Goal: Complete application form

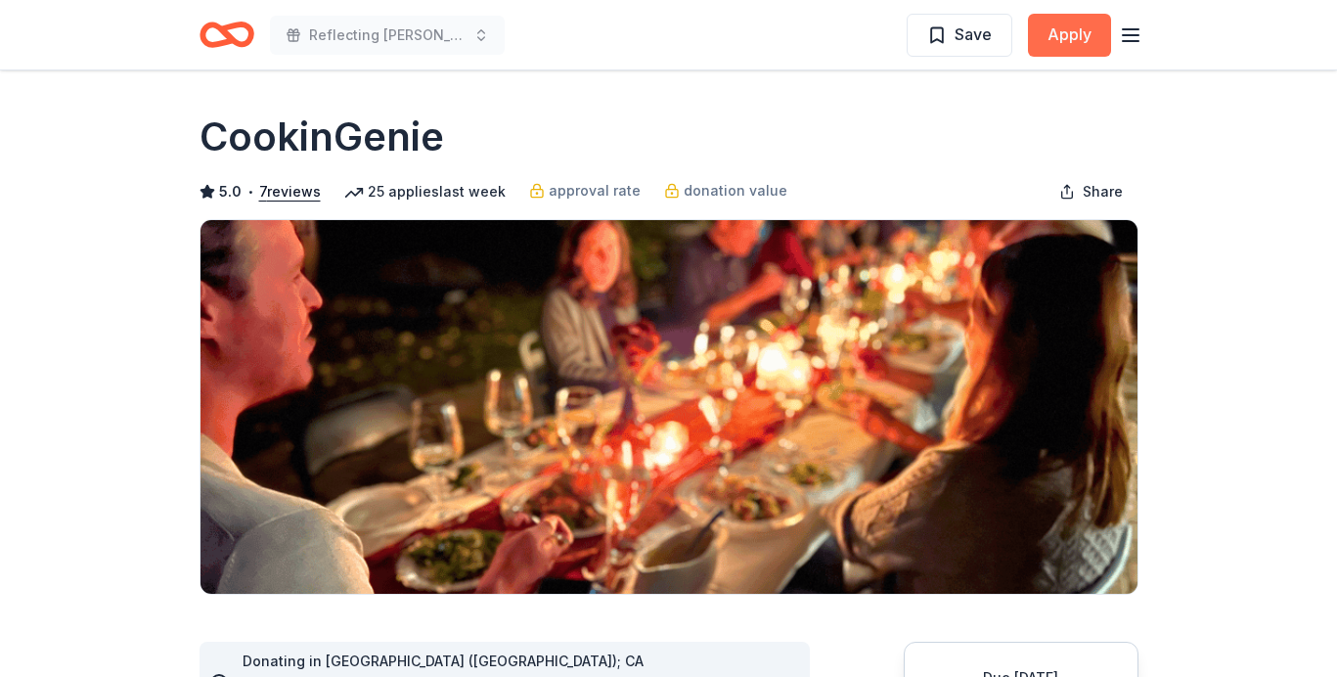
click at [1040, 32] on button "Apply" at bounding box center [1069, 35] width 83 height 43
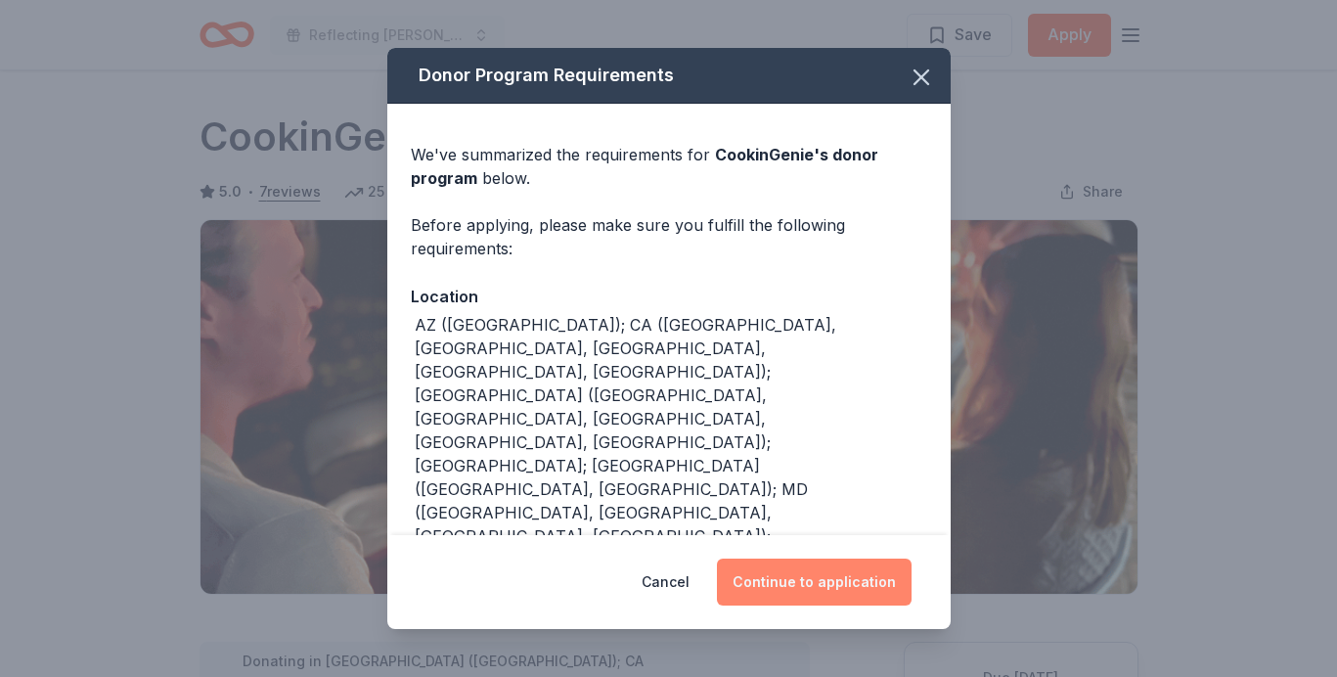
click at [863, 593] on button "Continue to application" at bounding box center [814, 581] width 195 height 47
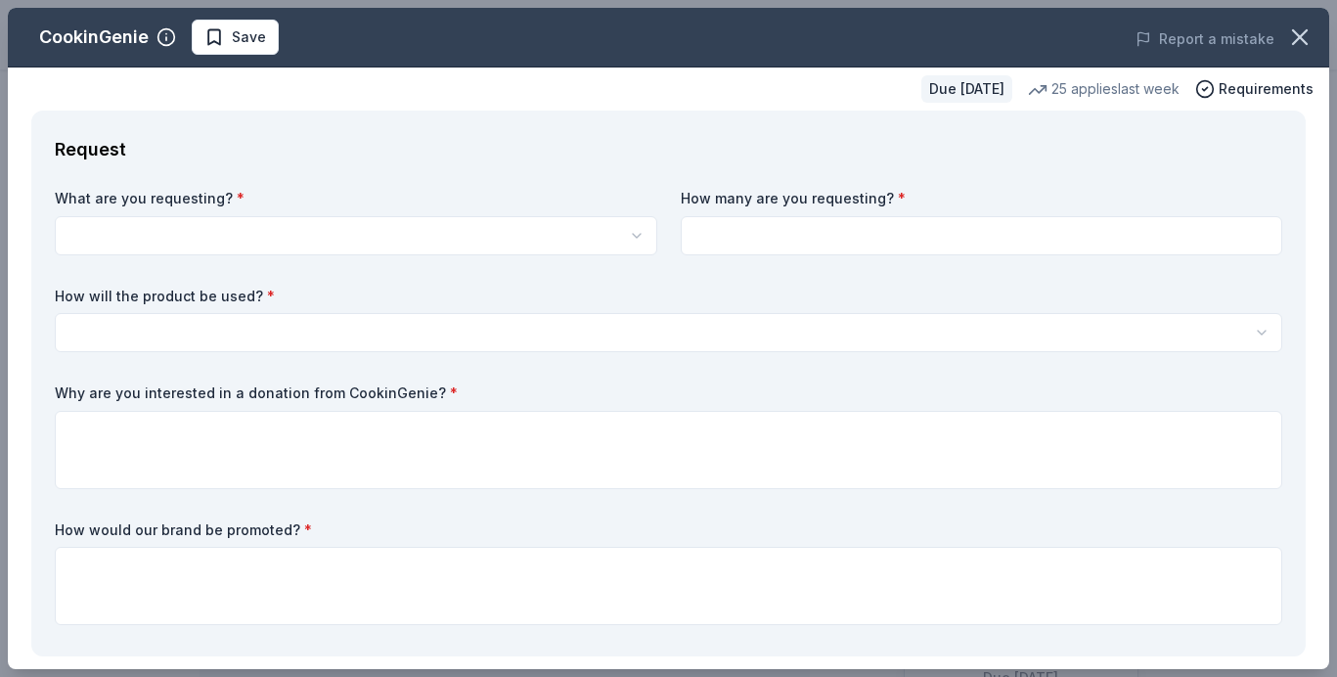
click at [204, 248] on body "Reflecting Hope Gala Save Apply Due in 44 days Share CookinGenie 5.0 • 7 review…" at bounding box center [668, 338] width 1337 height 677
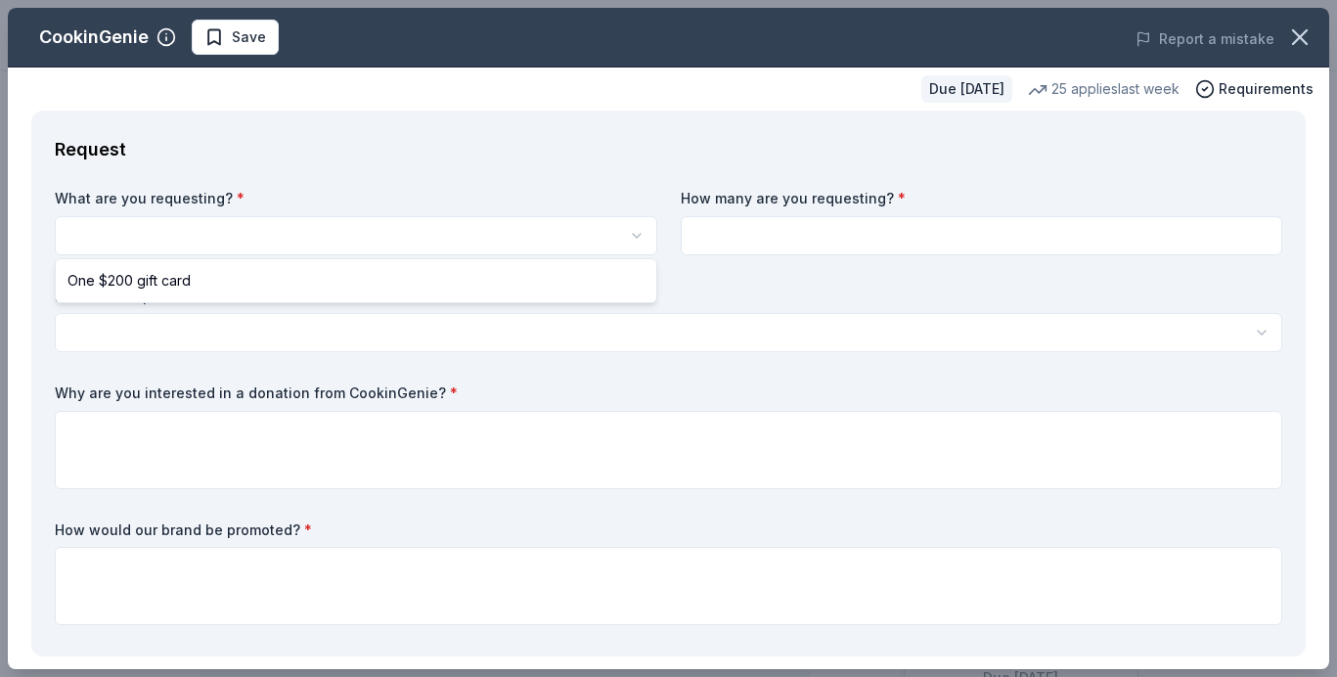
select select "One $200 gift card"
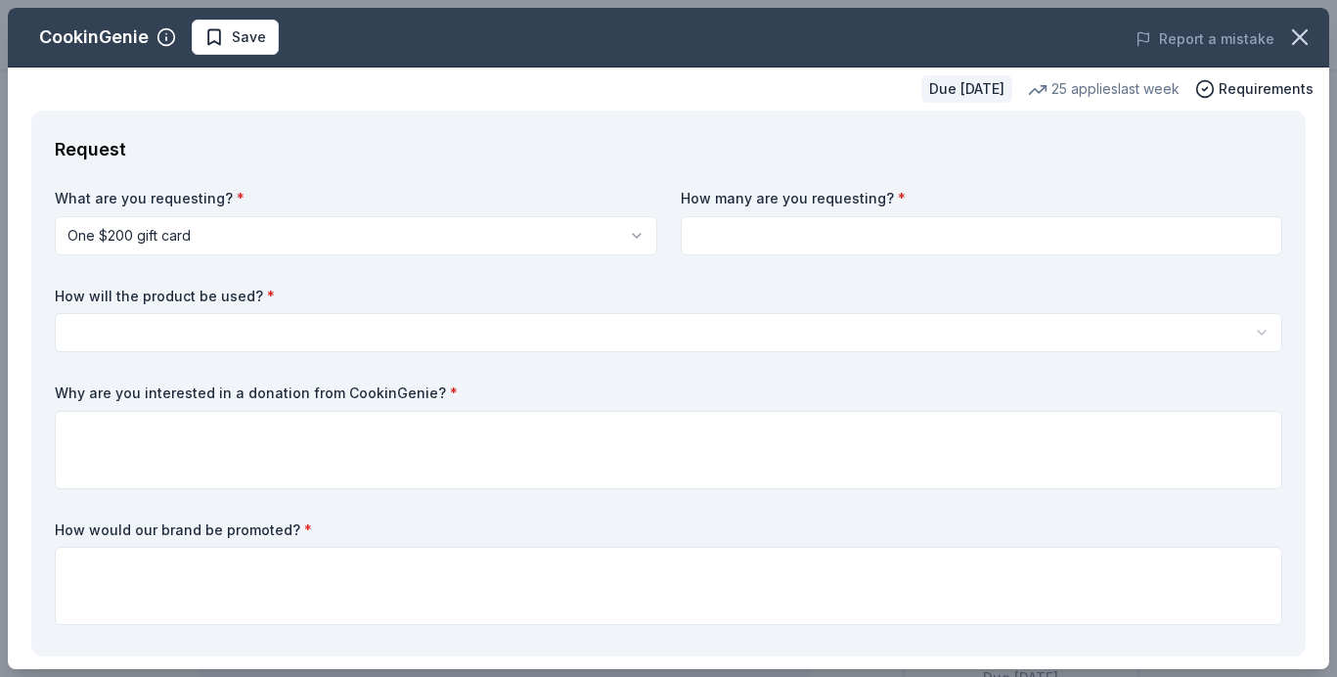
click at [791, 247] on input at bounding box center [982, 235] width 602 height 39
type input "1"
click at [348, 348] on body "Reflecting Hope Gala Save Apply Due in 44 days Share CookinGenie 5.0 • 7 review…" at bounding box center [668, 338] width 1337 height 677
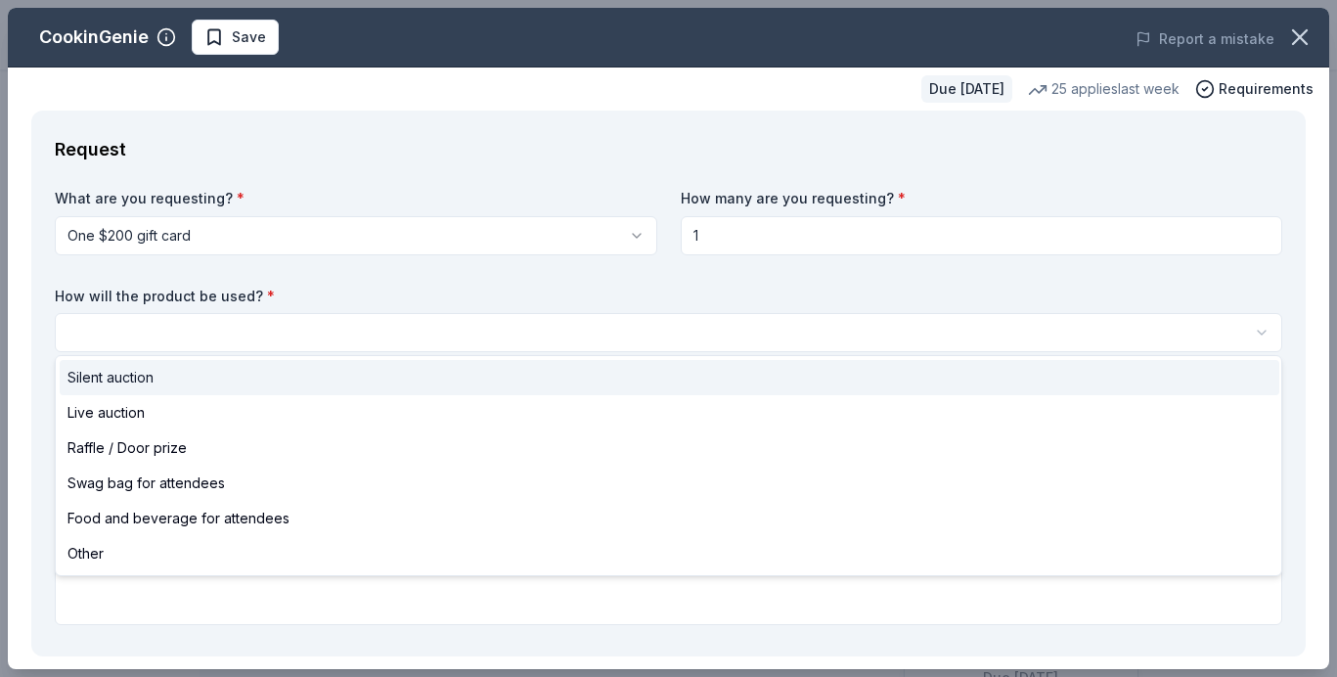
select select "silentAuction"
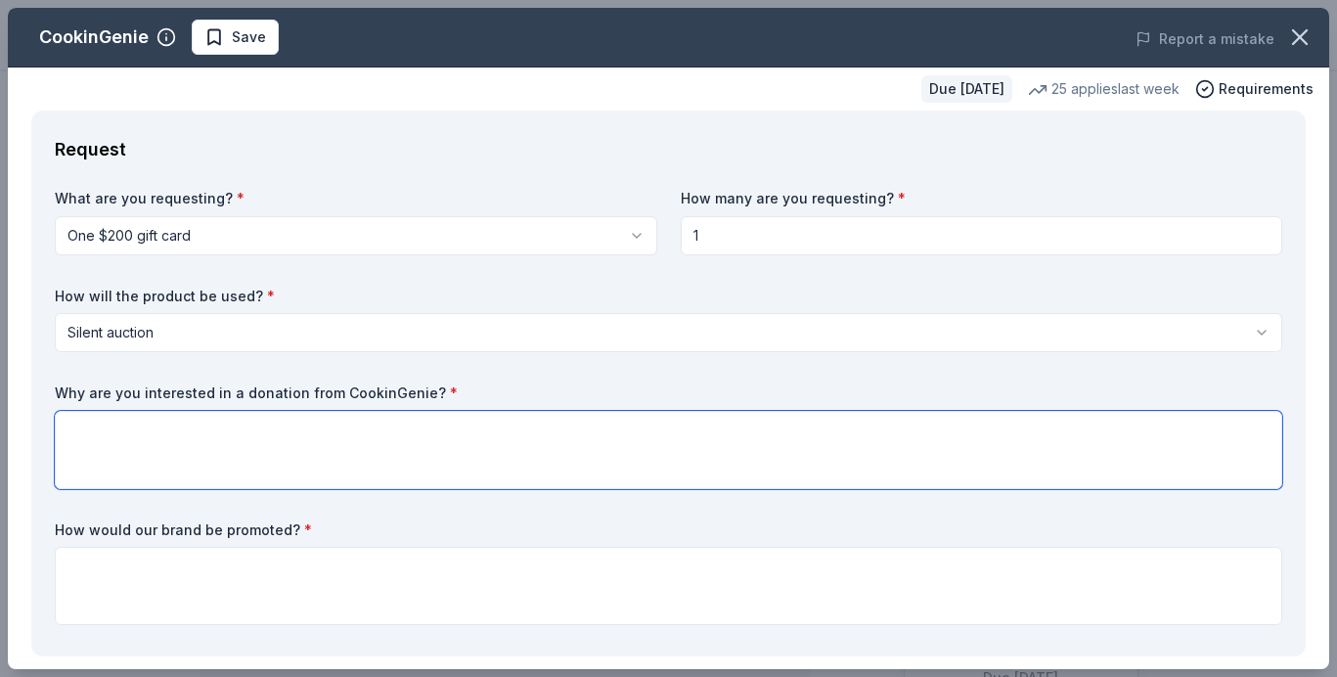
click at [215, 425] on textarea at bounding box center [668, 450] width 1227 height 78
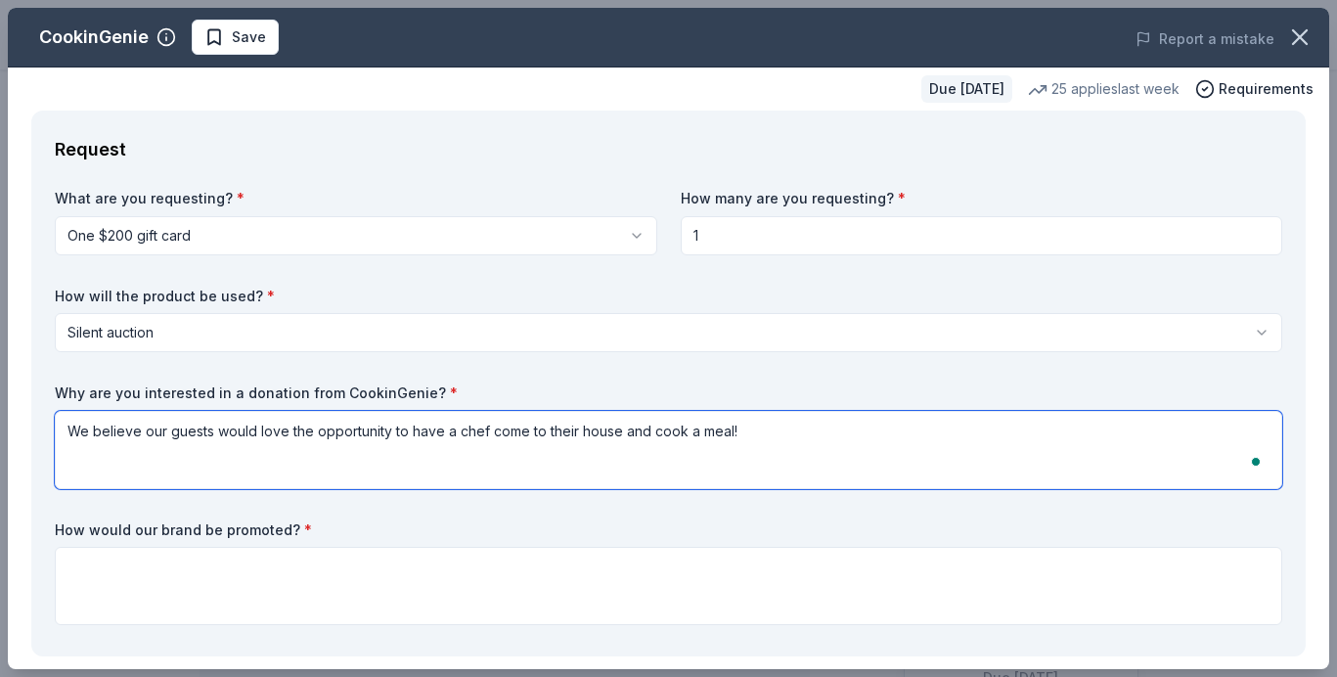
type textarea "We believe our guests would love the opportunity to have a chef come to their h…"
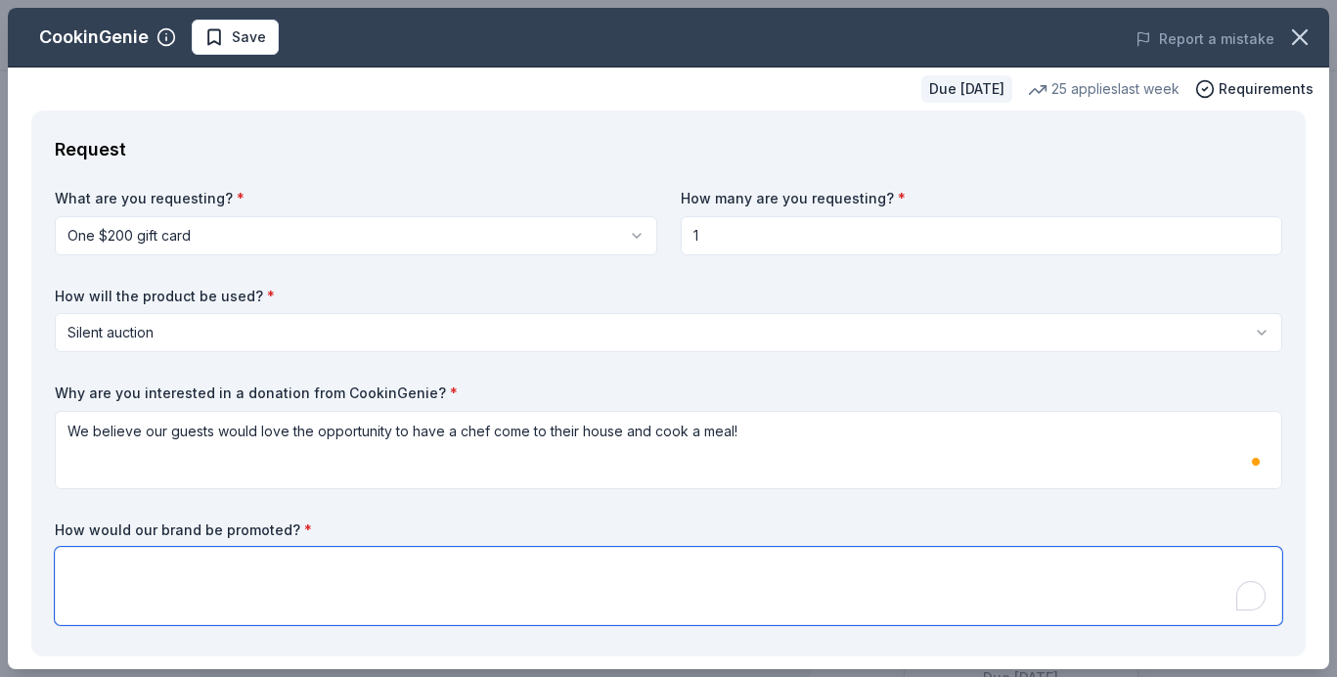
click at [255, 570] on textarea at bounding box center [668, 586] width 1227 height 78
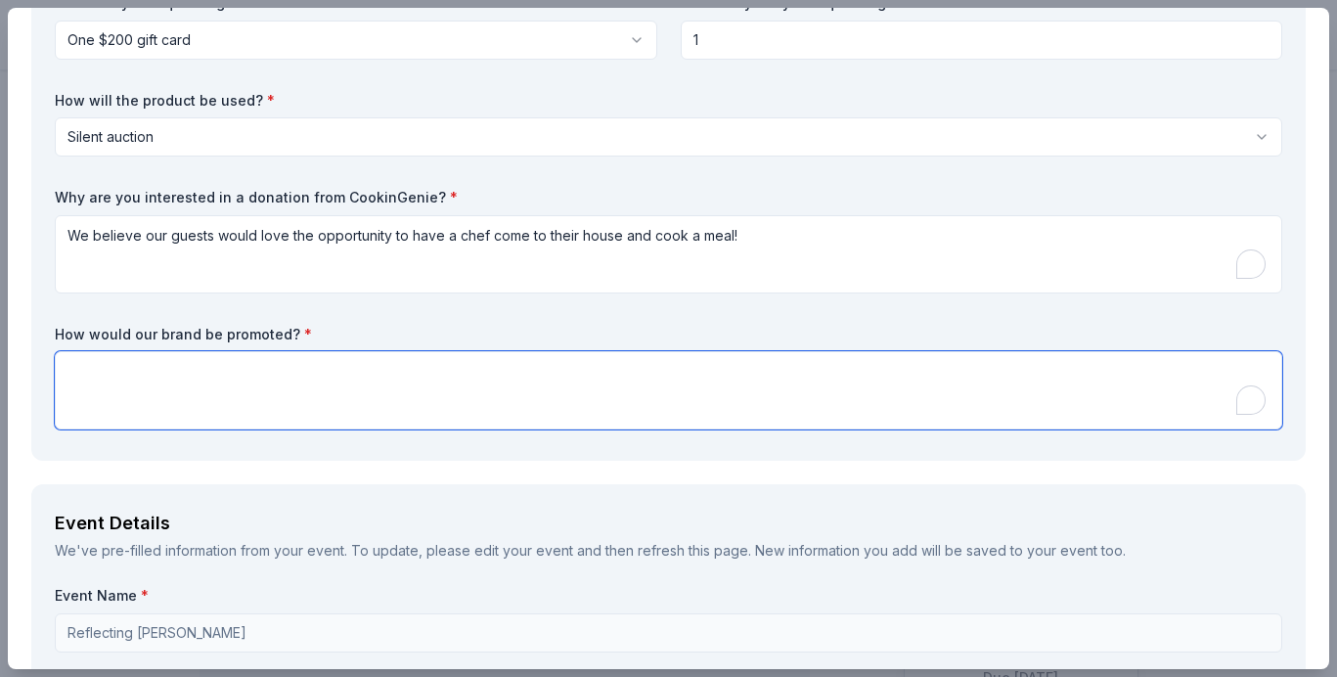
scroll to position [233, 0]
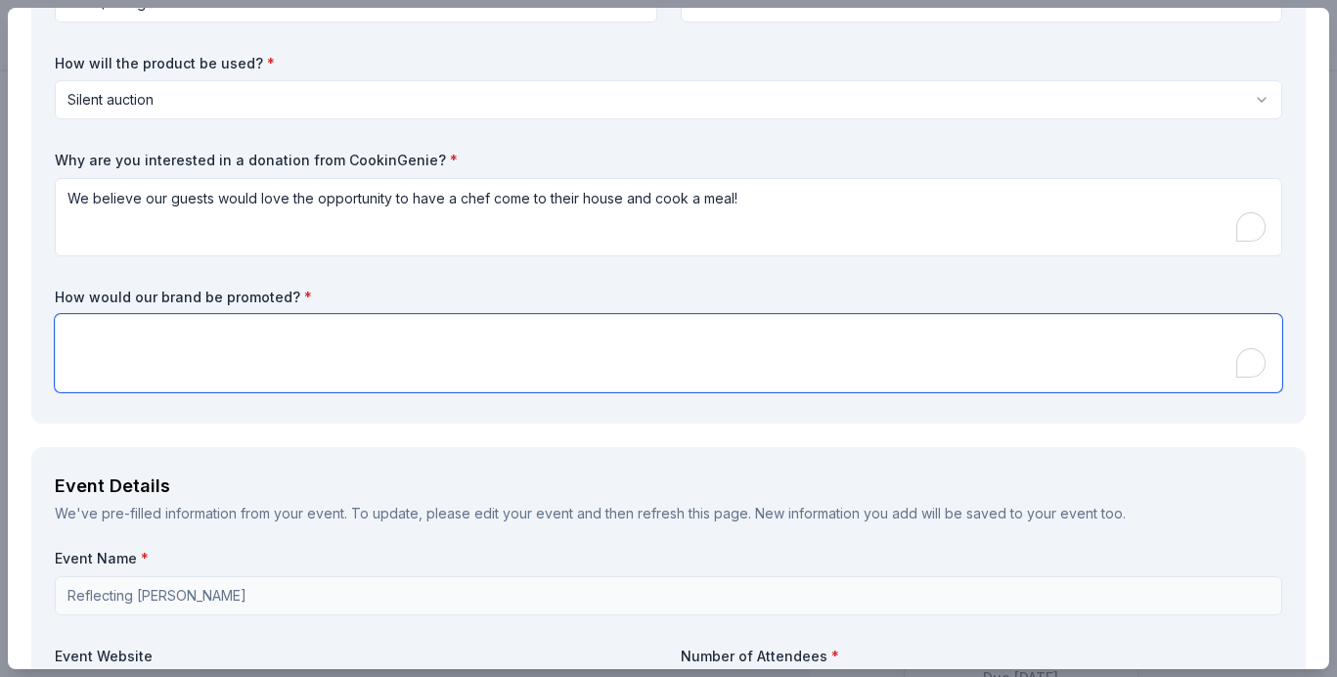
paste textarea "Your donation would be recognized on our website, social media, and with signag…"
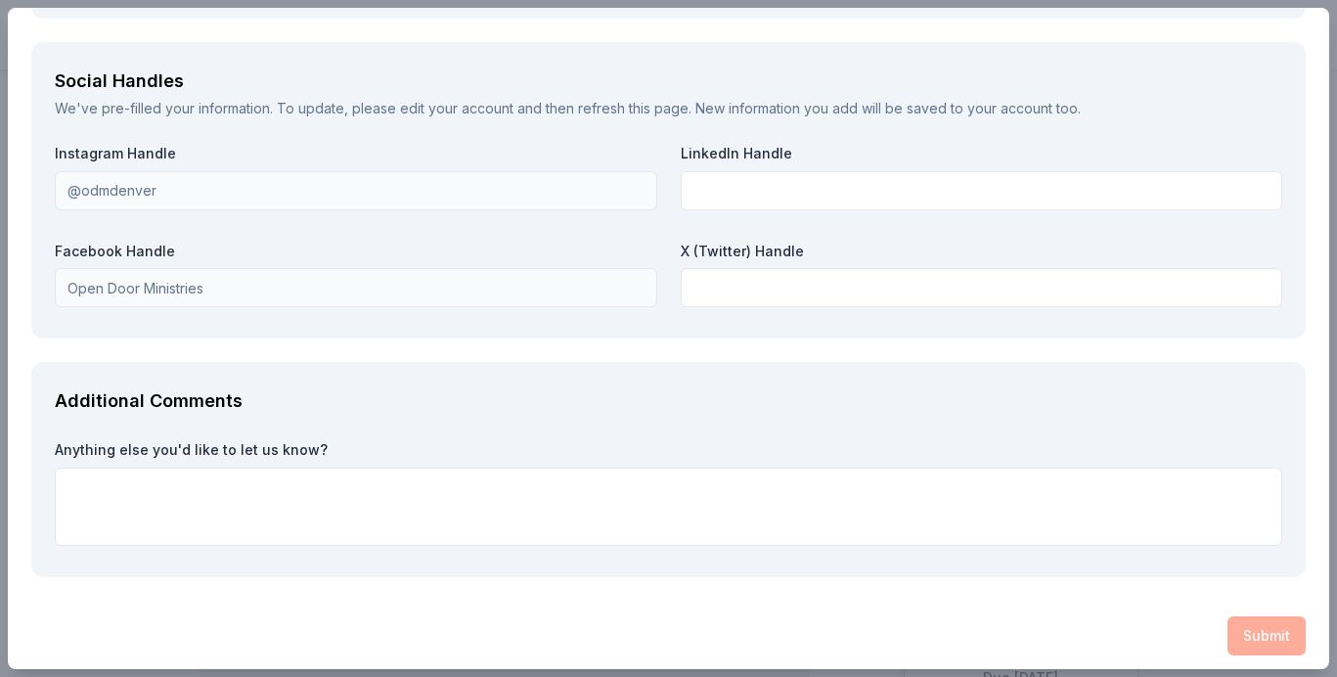
scroll to position [2248, 0]
type textarea "Your donation would be recognized on our website, social media, and with signag…"
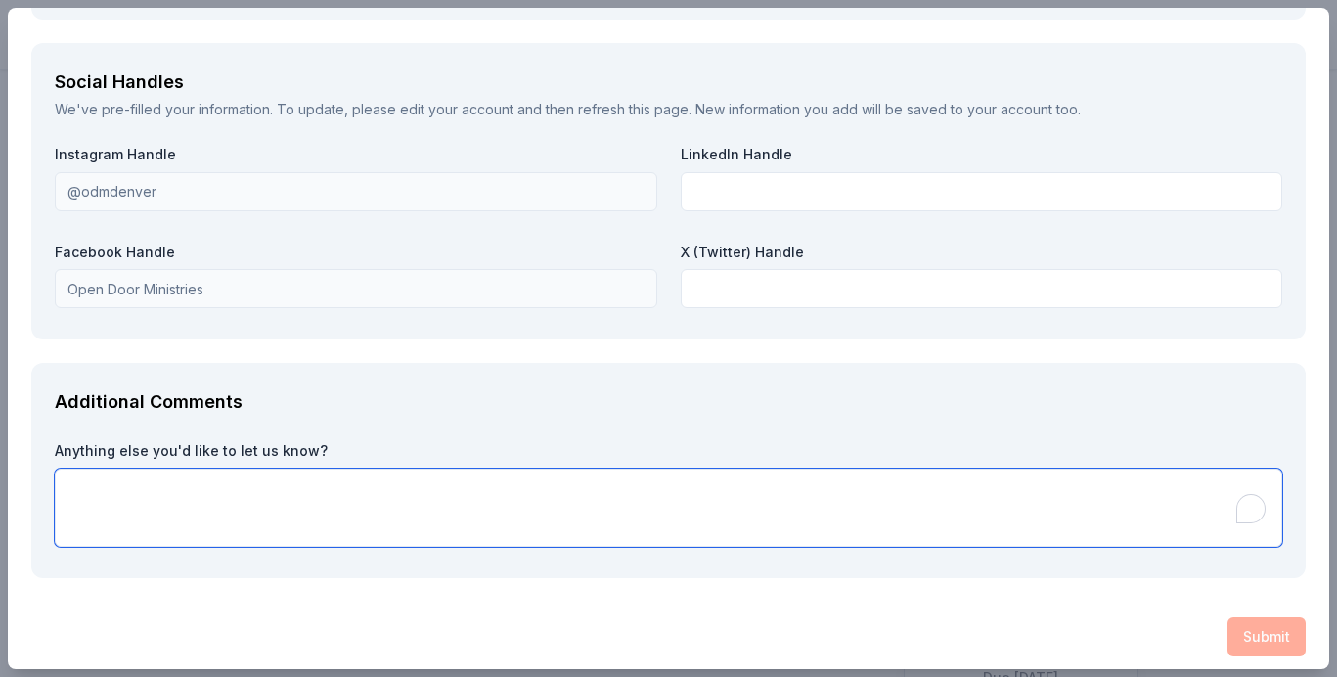
click at [256, 474] on textarea at bounding box center [668, 507] width 1227 height 78
type textarea "We would love to partner with you as we work to fight poverty in Denver!"
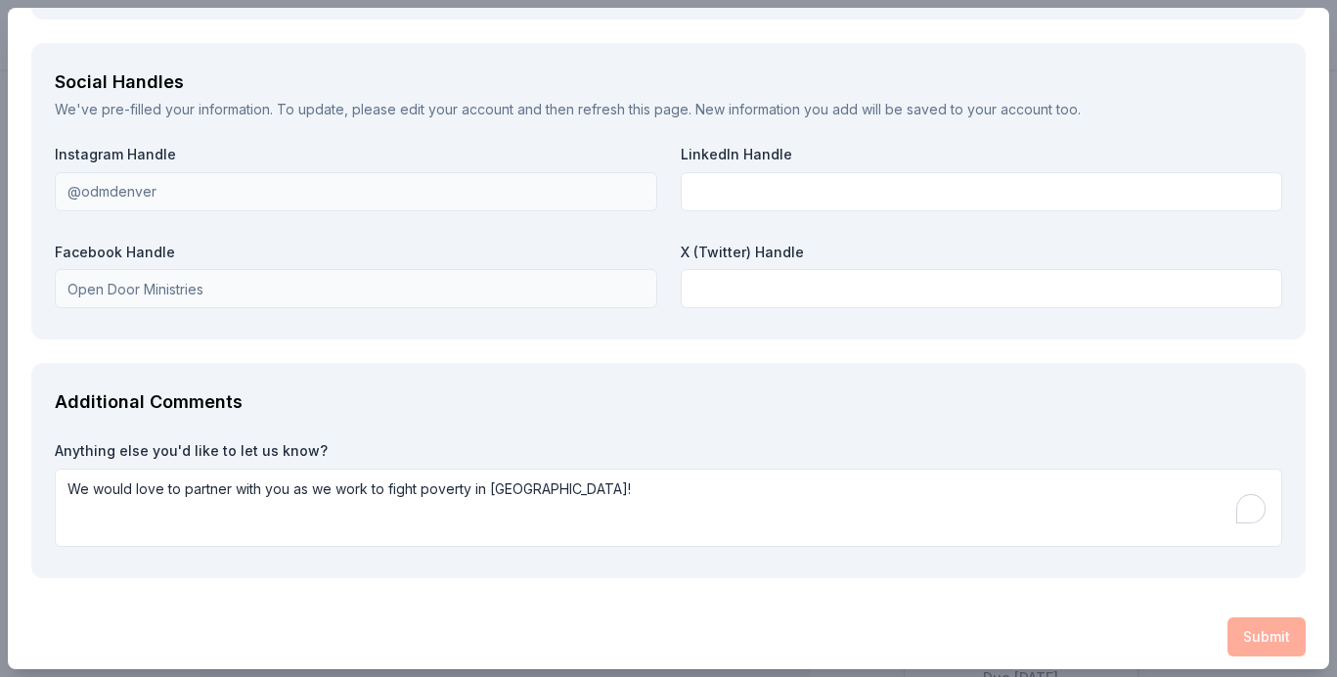
click at [1288, 624] on div "Submit" at bounding box center [668, 636] width 1274 height 39
click at [1267, 625] on div "Submit" at bounding box center [668, 636] width 1274 height 39
click at [853, 249] on label "X (Twitter) Handle" at bounding box center [982, 253] width 602 height 20
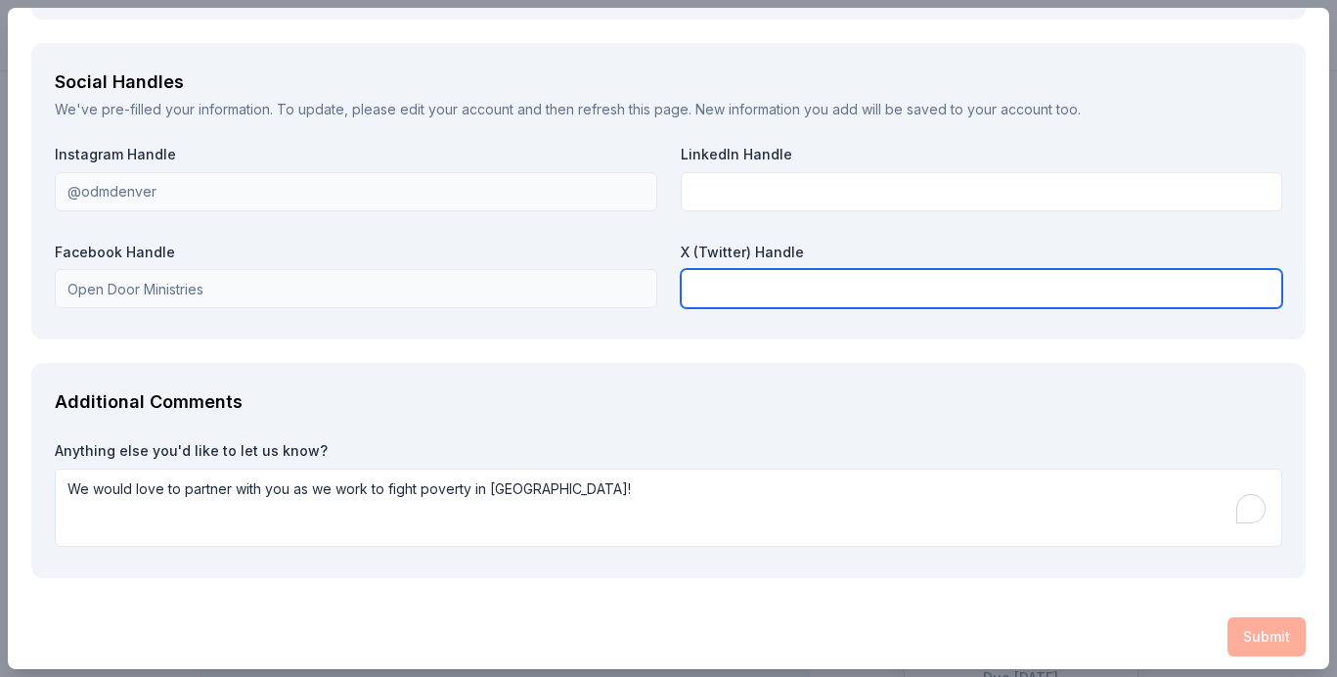
click at [846, 278] on input "text" at bounding box center [982, 288] width 602 height 39
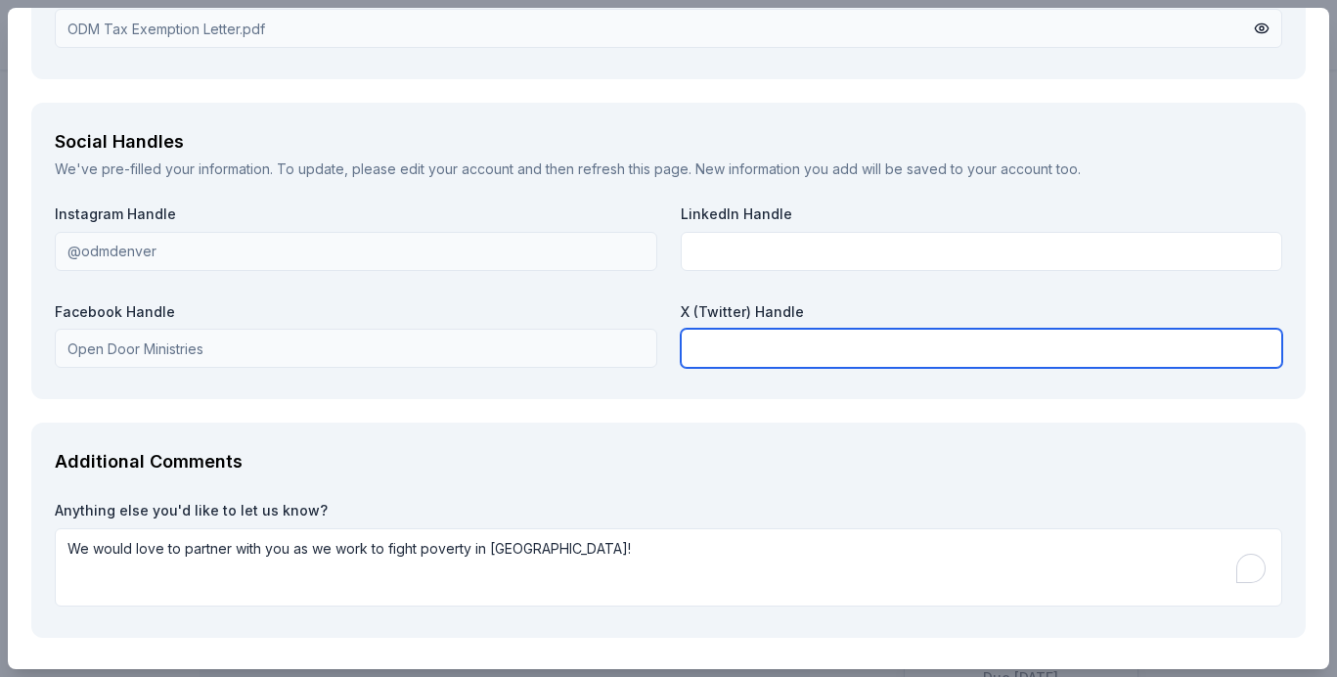
scroll to position [2180, 0]
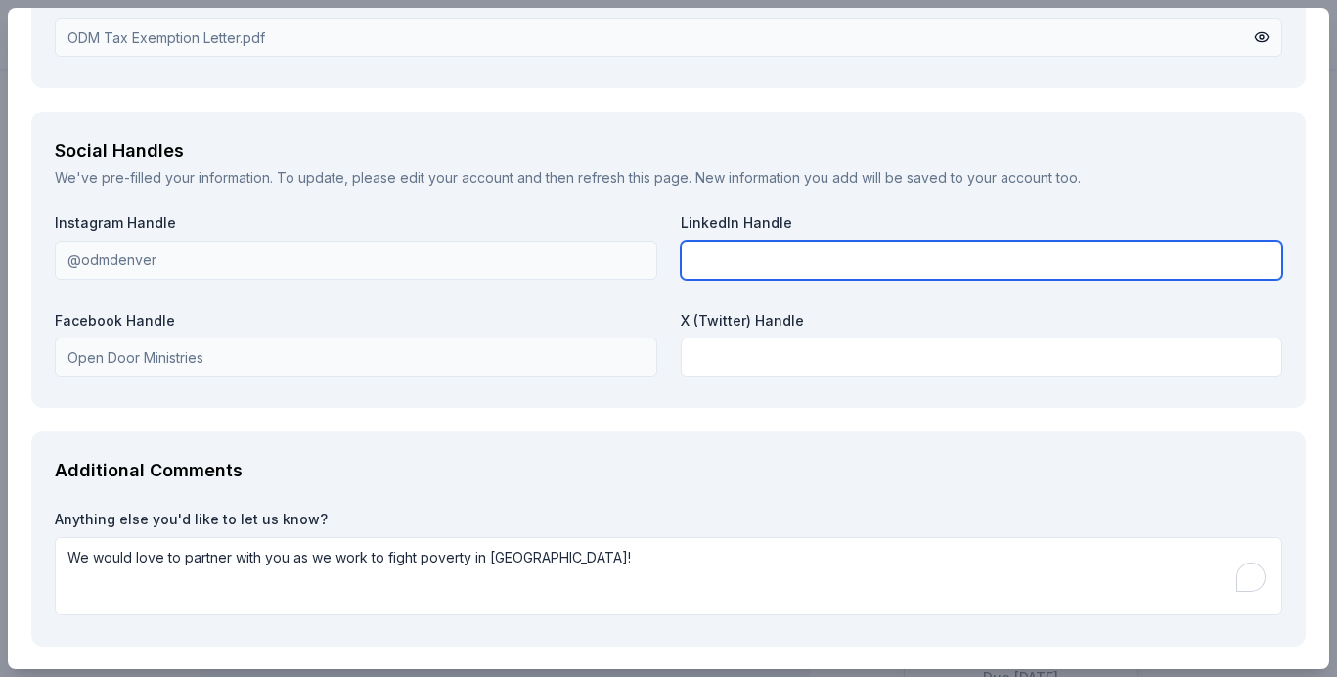
click at [843, 241] on input "text" at bounding box center [982, 260] width 602 height 39
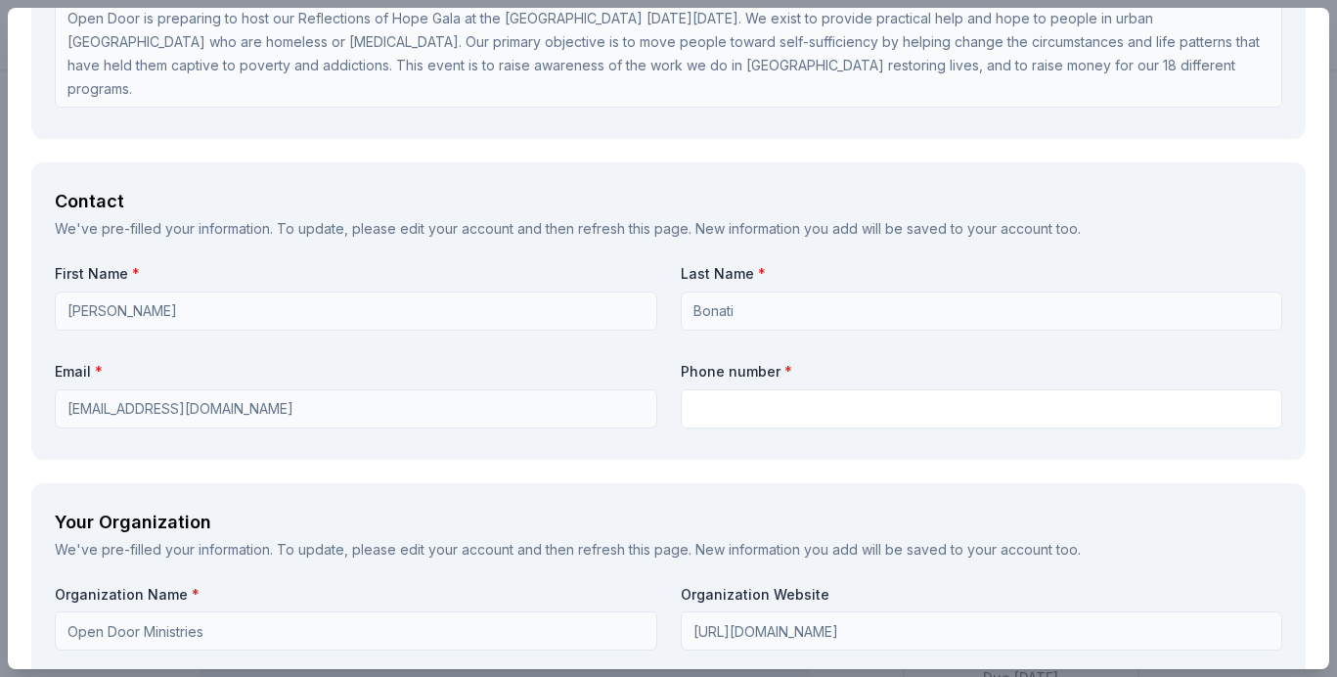
scroll to position [1199, 0]
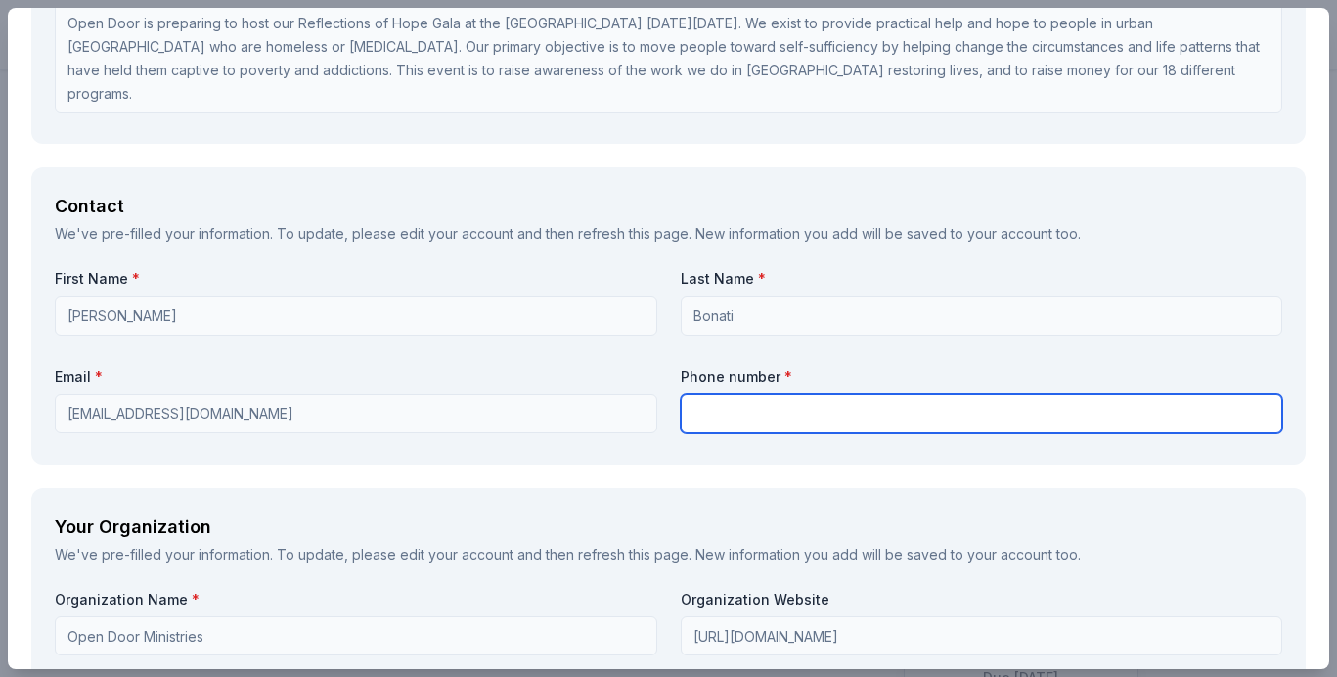
click at [764, 399] on input "text" at bounding box center [982, 413] width 602 height 39
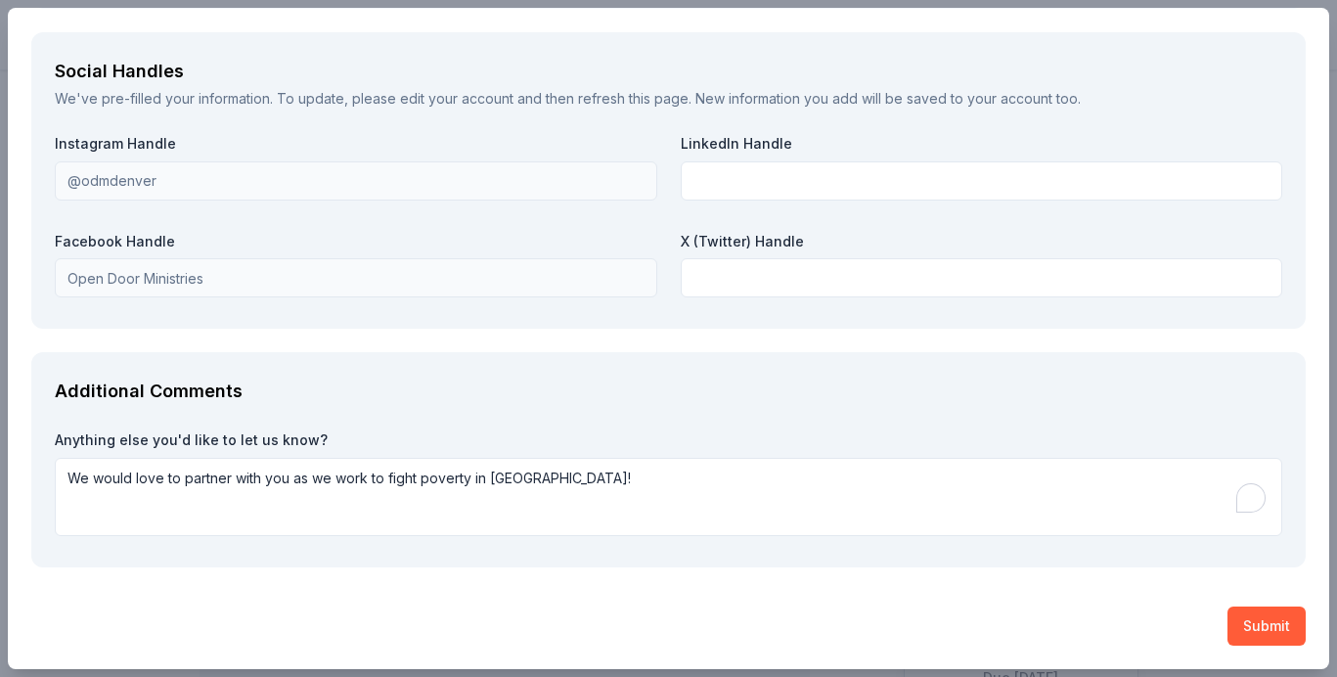
scroll to position [2248, 0]
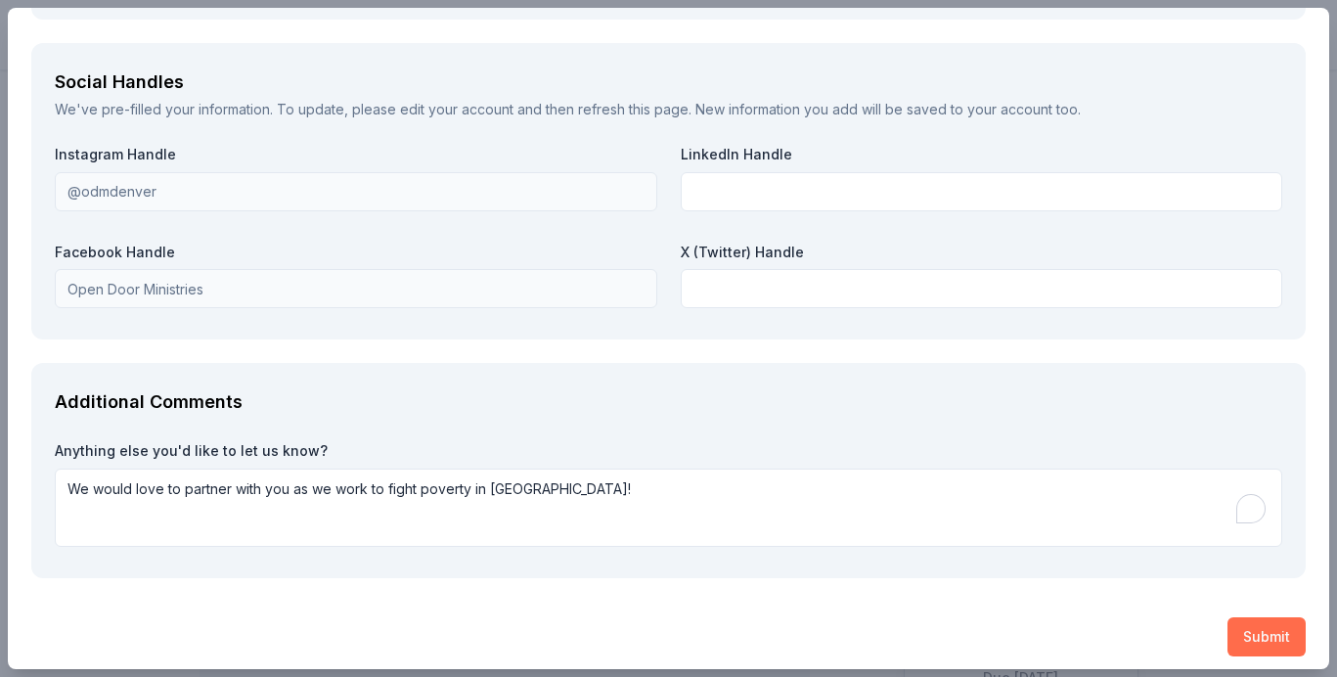
type input "303-995-0001"
click at [1285, 622] on button "Submit" at bounding box center [1266, 636] width 78 height 39
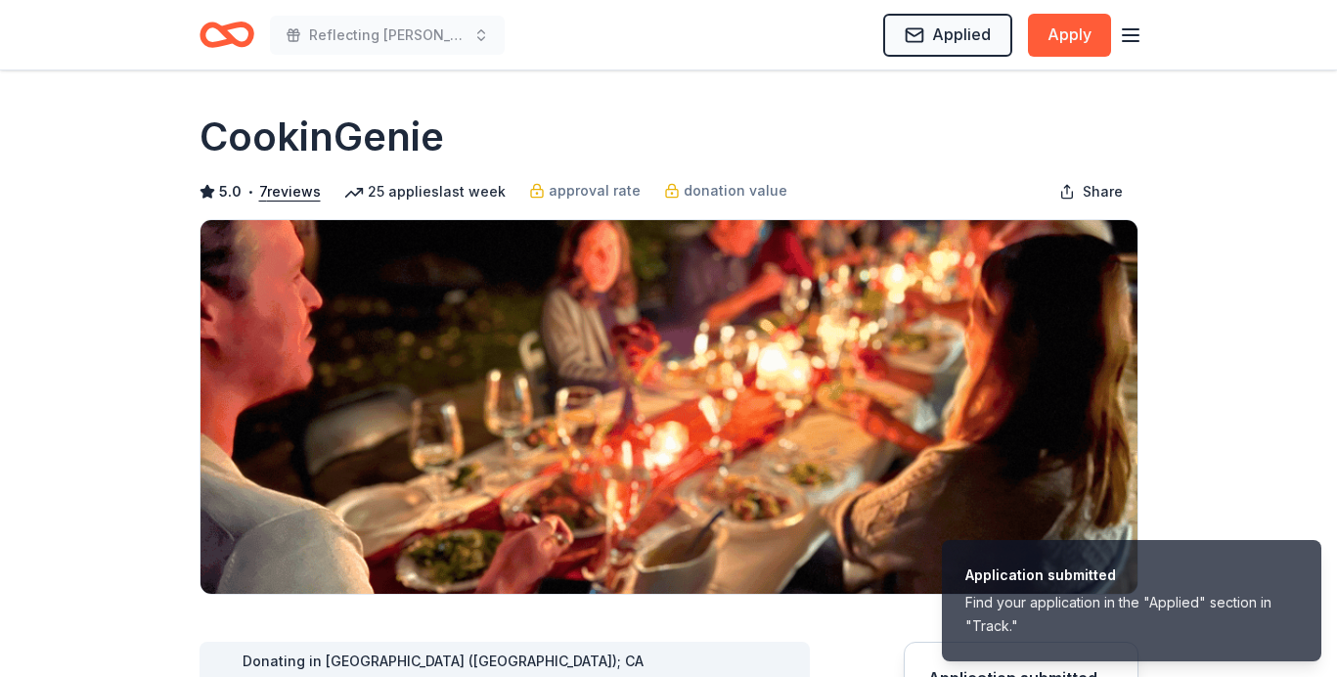
scroll to position [0, 0]
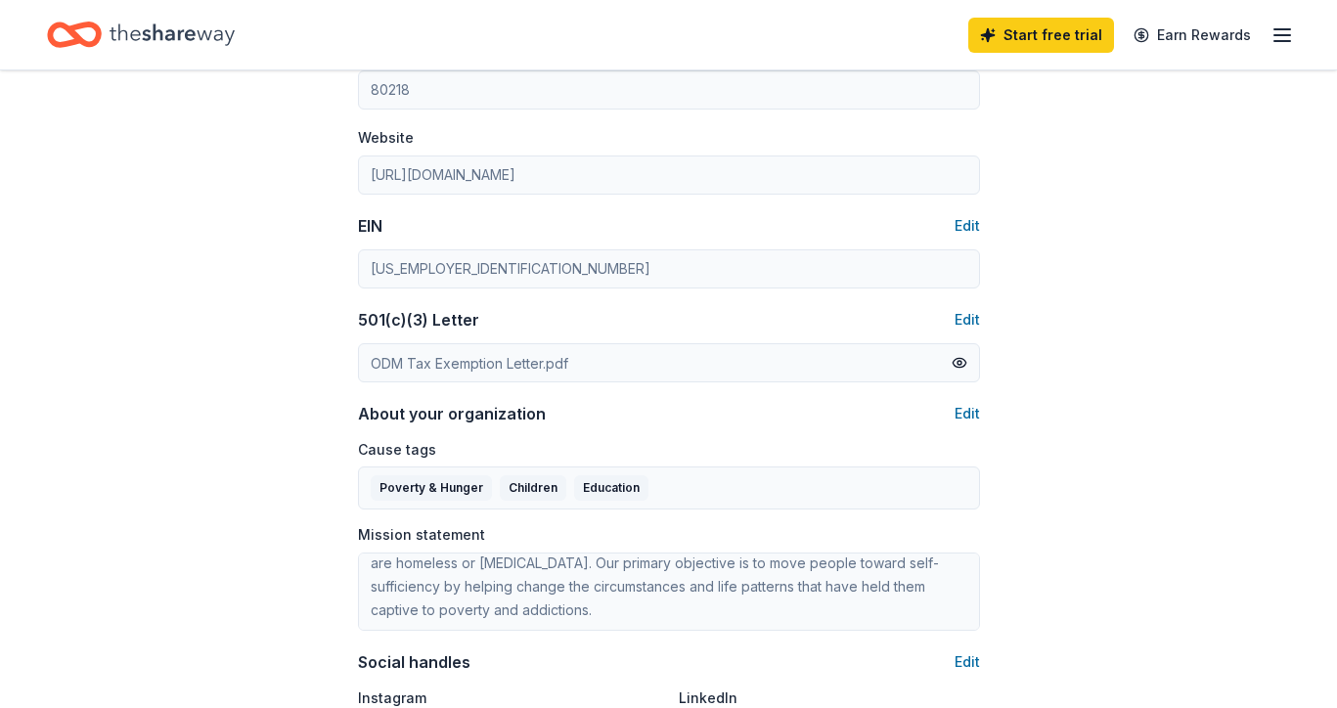
scroll to position [795, 0]
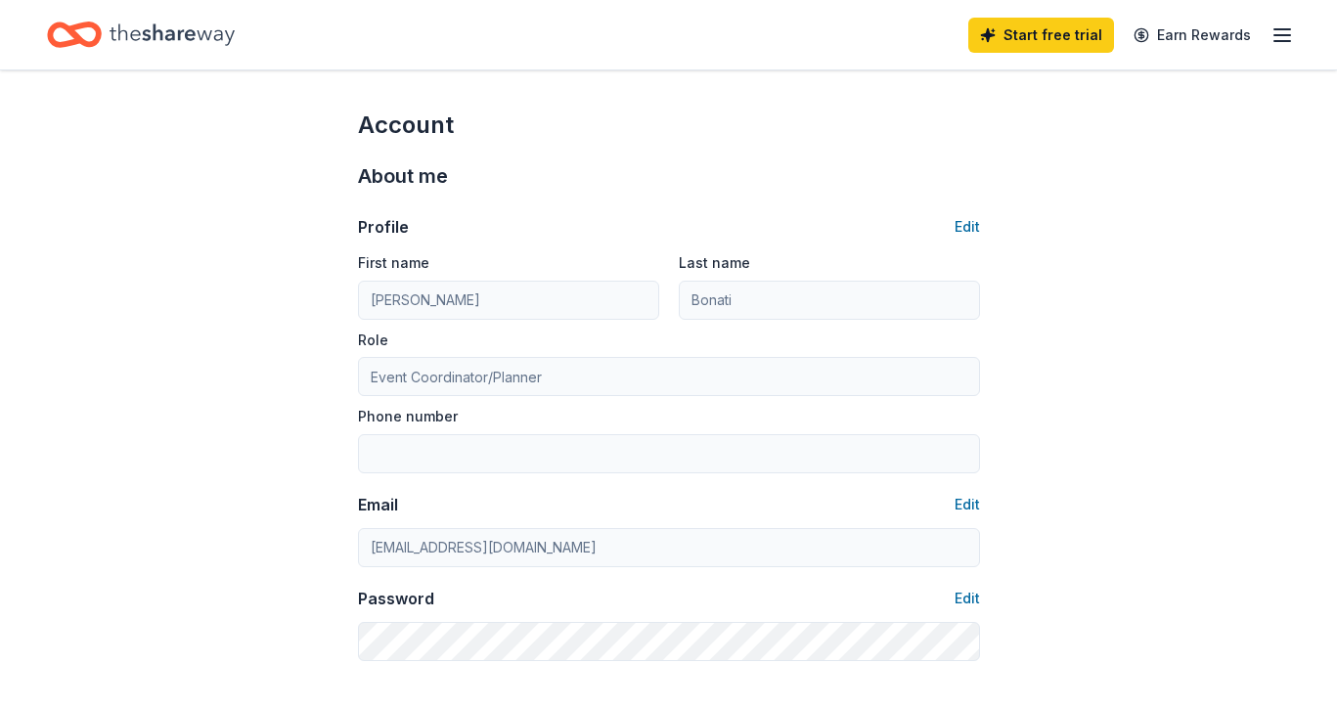
type input "303-995-0001"
click at [150, 31] on icon "Home" at bounding box center [172, 34] width 125 height 22
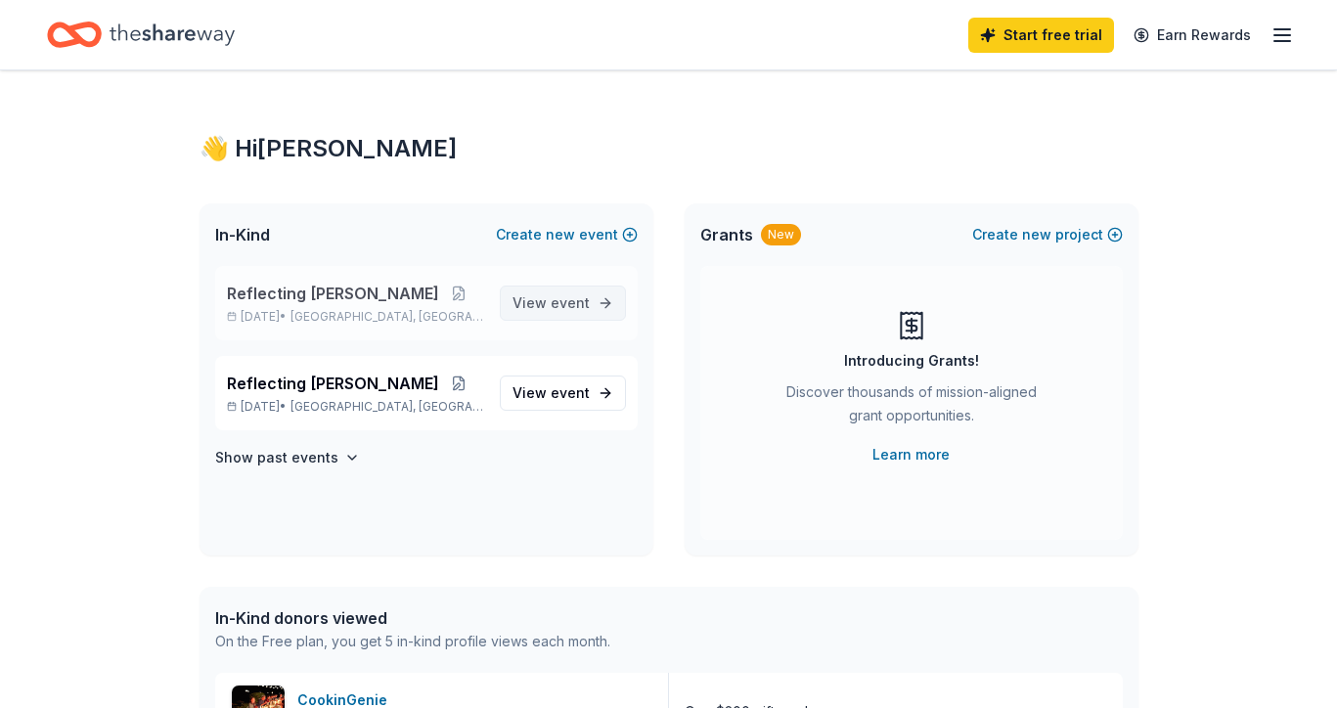
click at [569, 295] on span "event" at bounding box center [570, 302] width 39 height 17
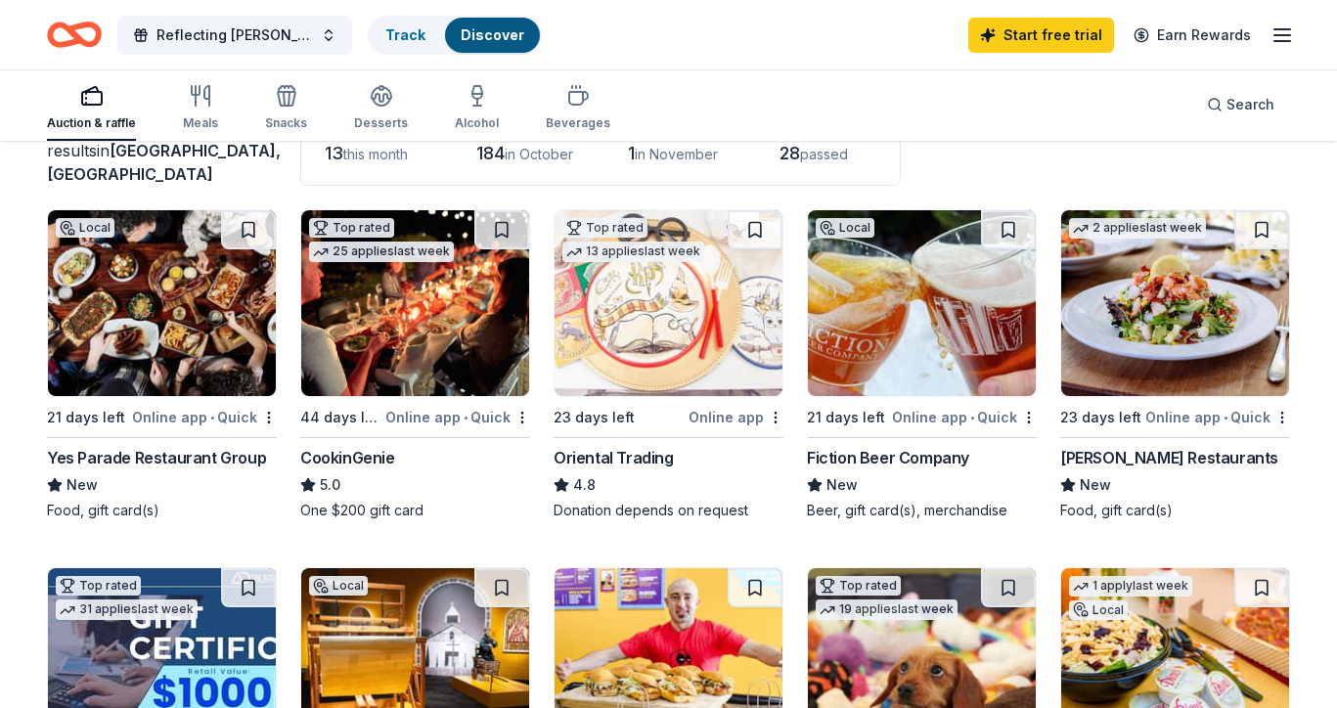
scroll to position [150, 0]
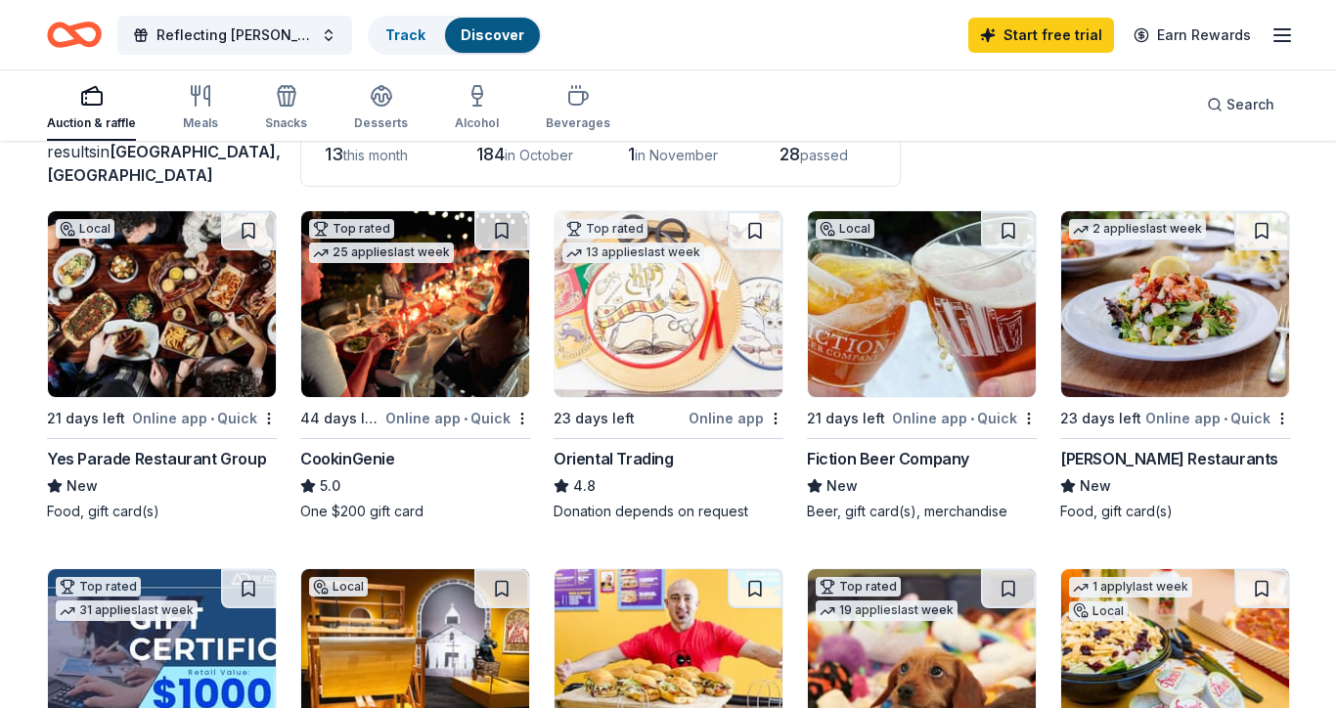
click at [192, 369] on img at bounding box center [162, 304] width 228 height 186
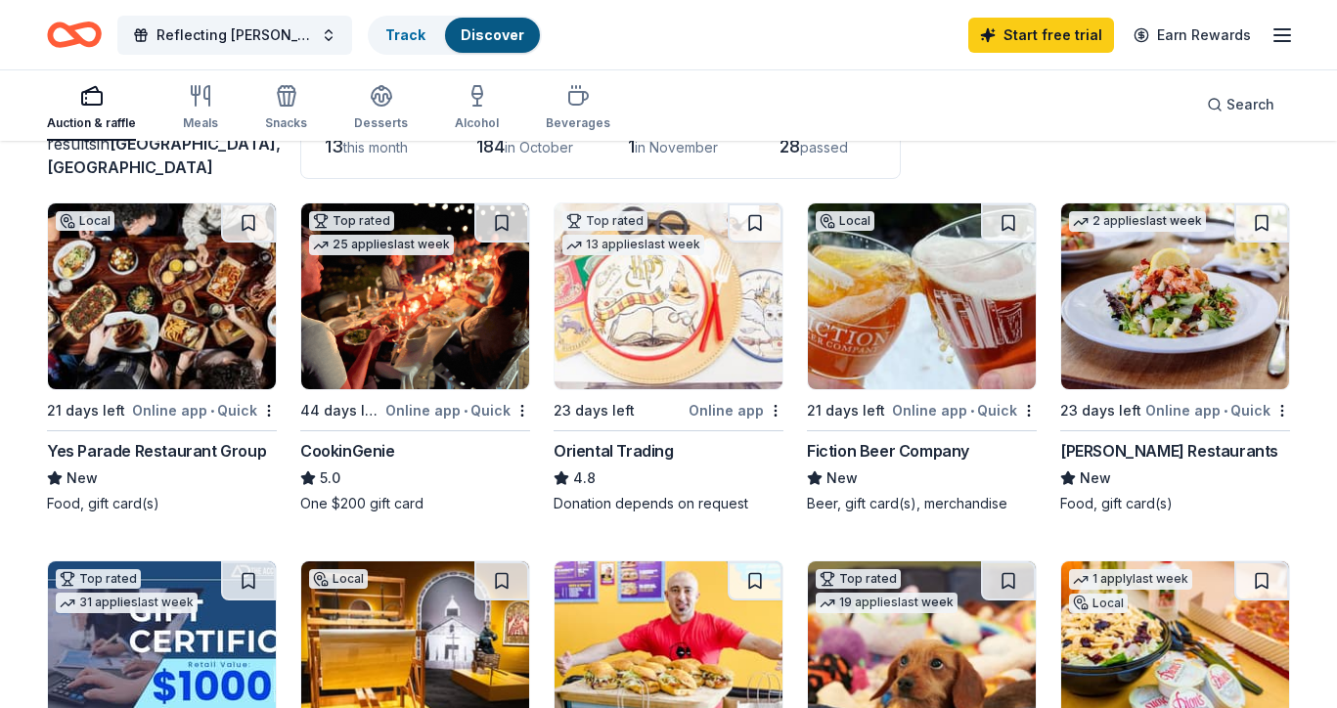
scroll to position [160, 0]
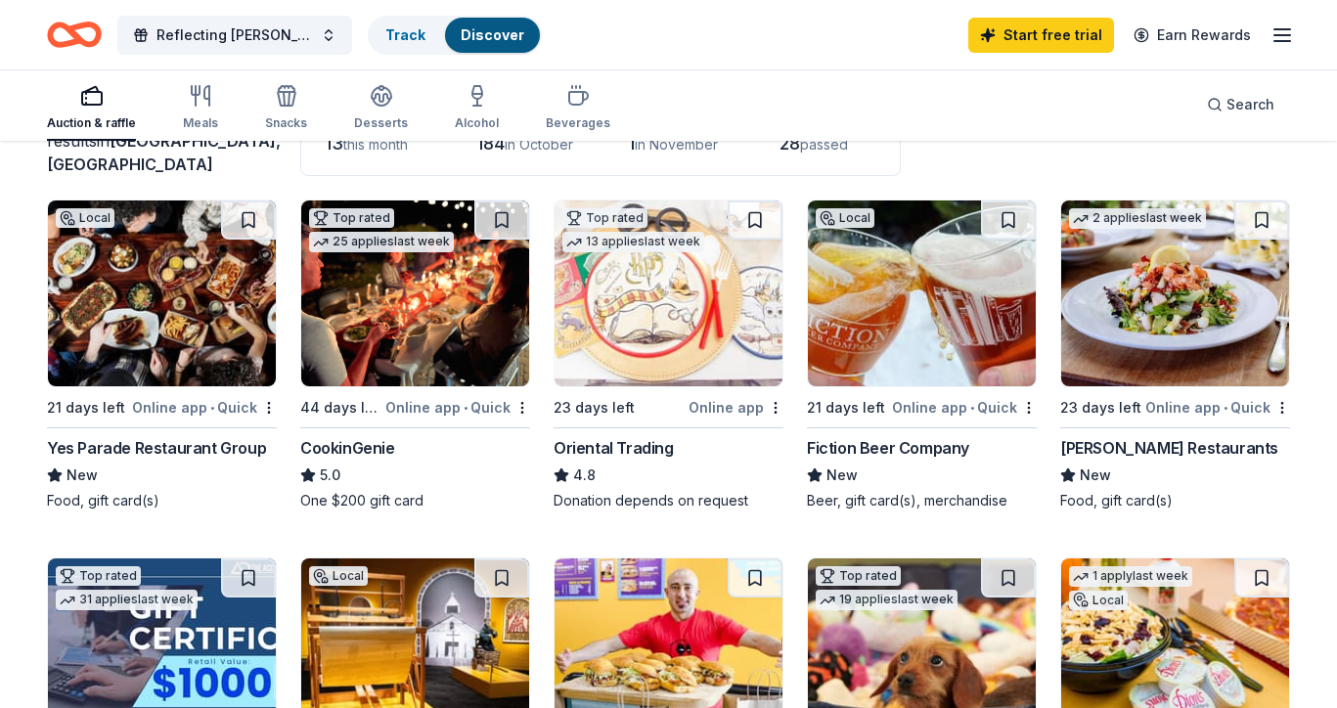
click at [915, 282] on img at bounding box center [922, 293] width 228 height 186
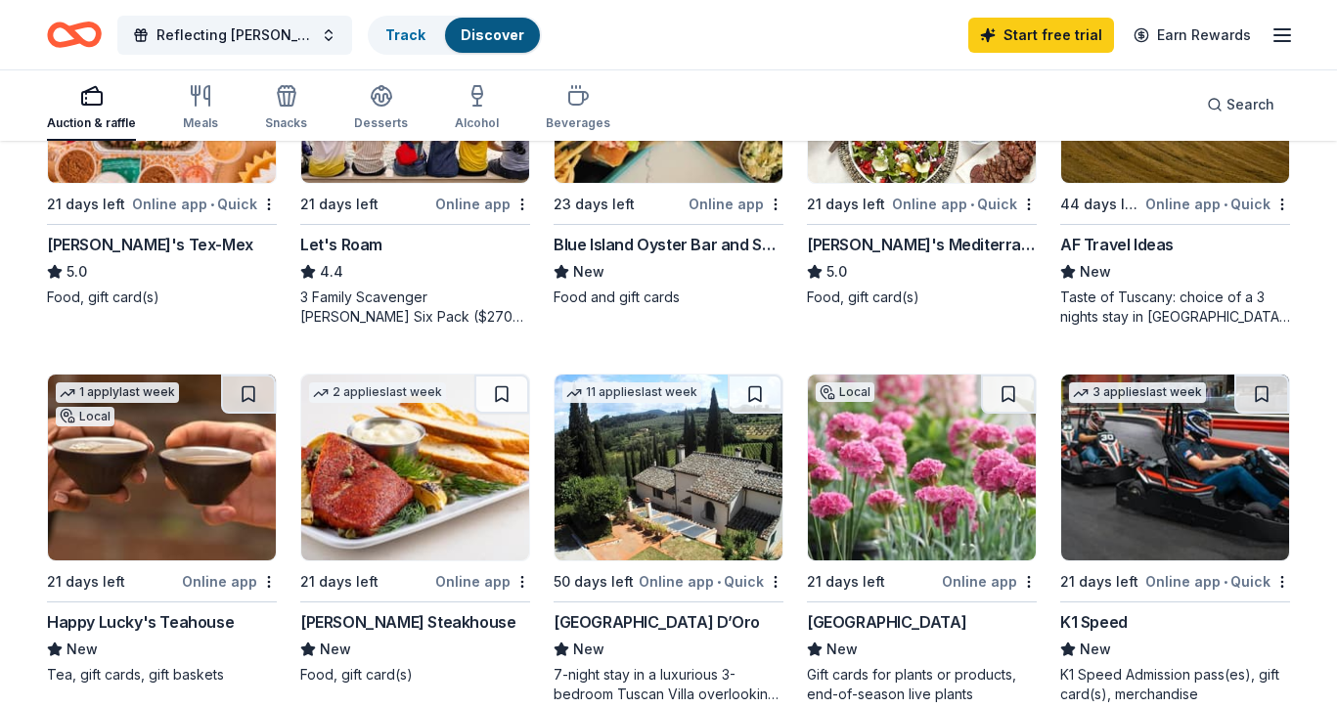
scroll to position [1097, 0]
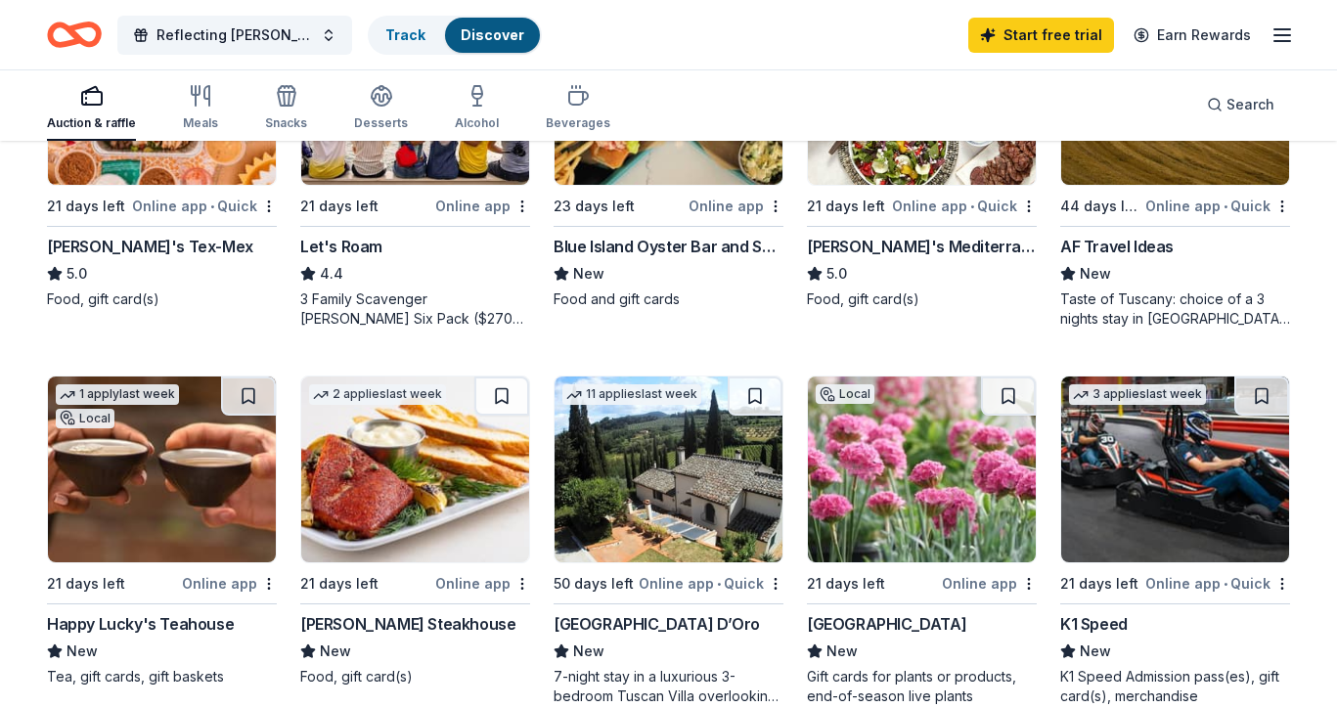
click at [152, 180] on img at bounding box center [162, 92] width 228 height 186
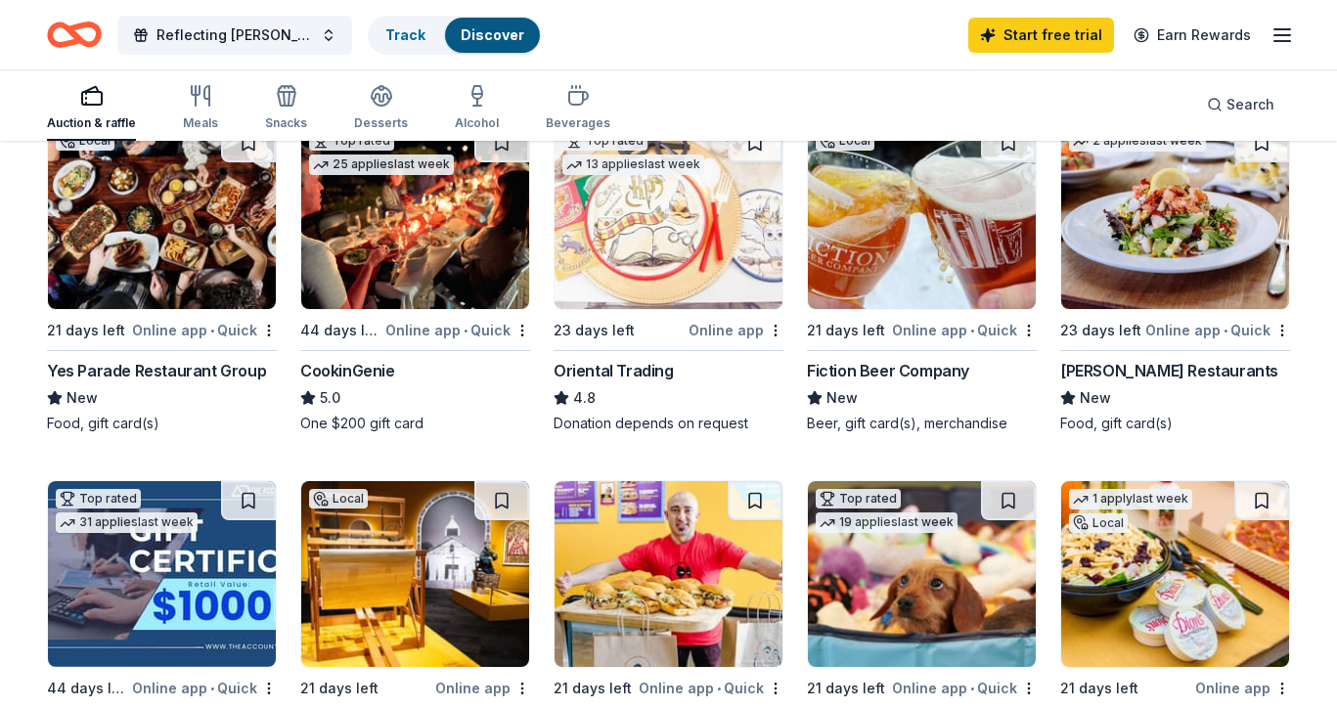
scroll to position [241, 0]
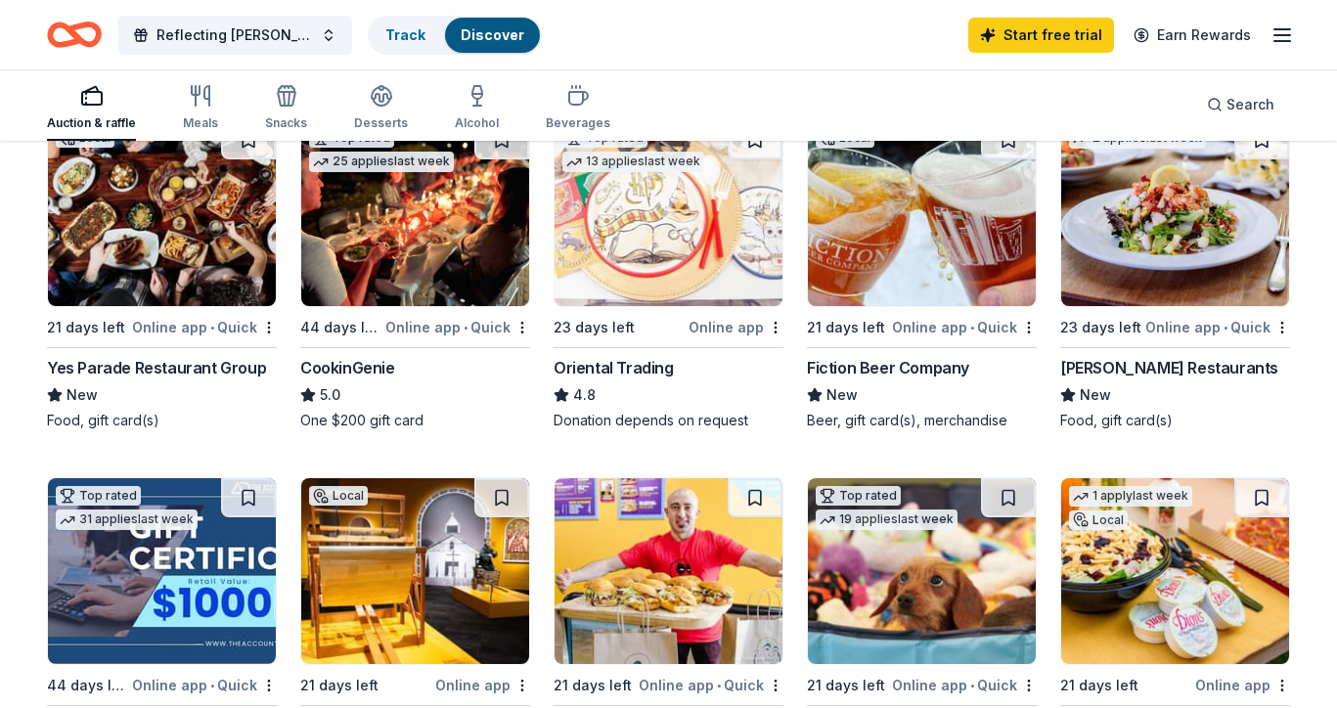
click at [609, 242] on img at bounding box center [668, 213] width 228 height 186
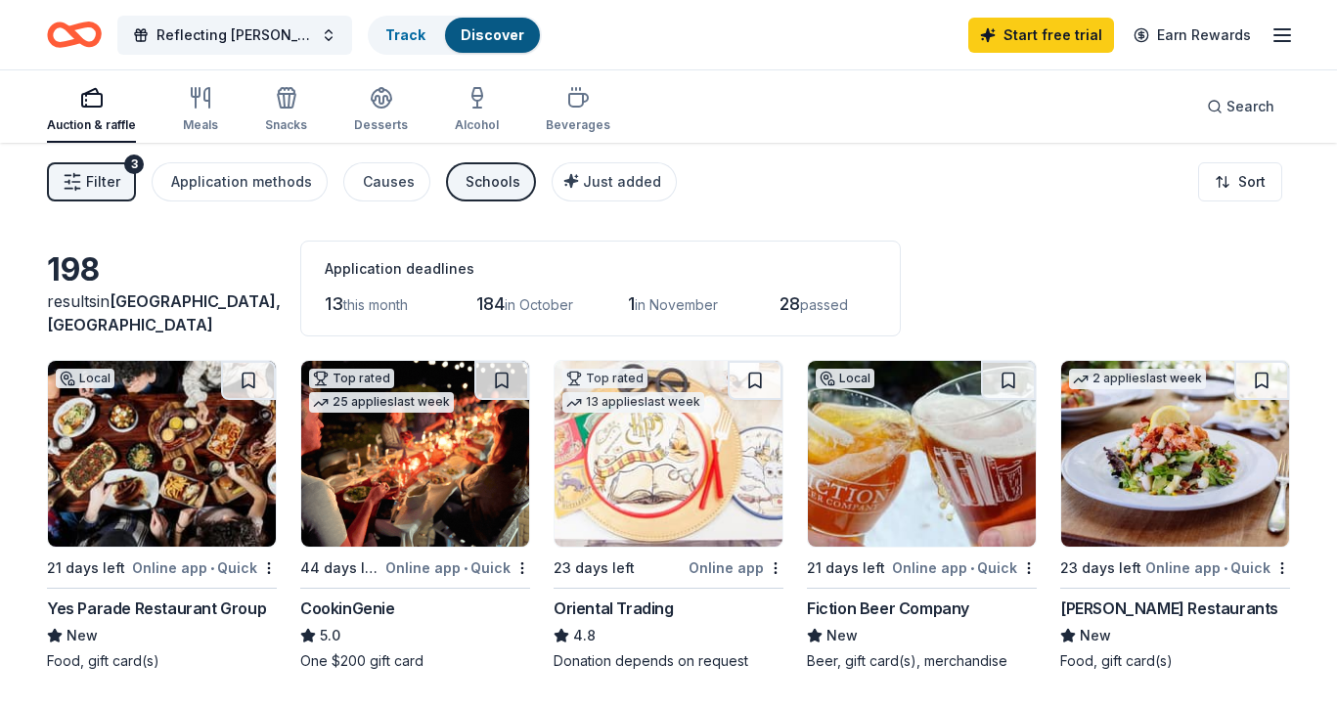
scroll to position [0, 0]
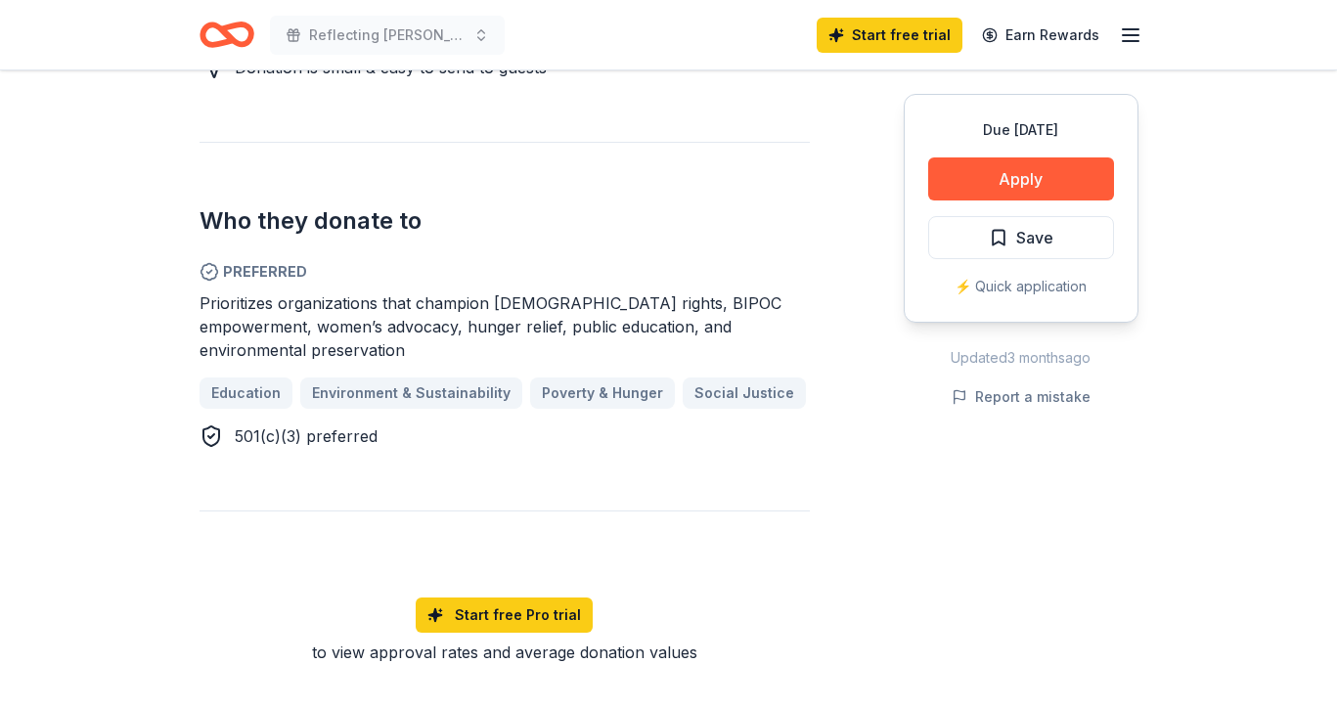
scroll to position [1117, 0]
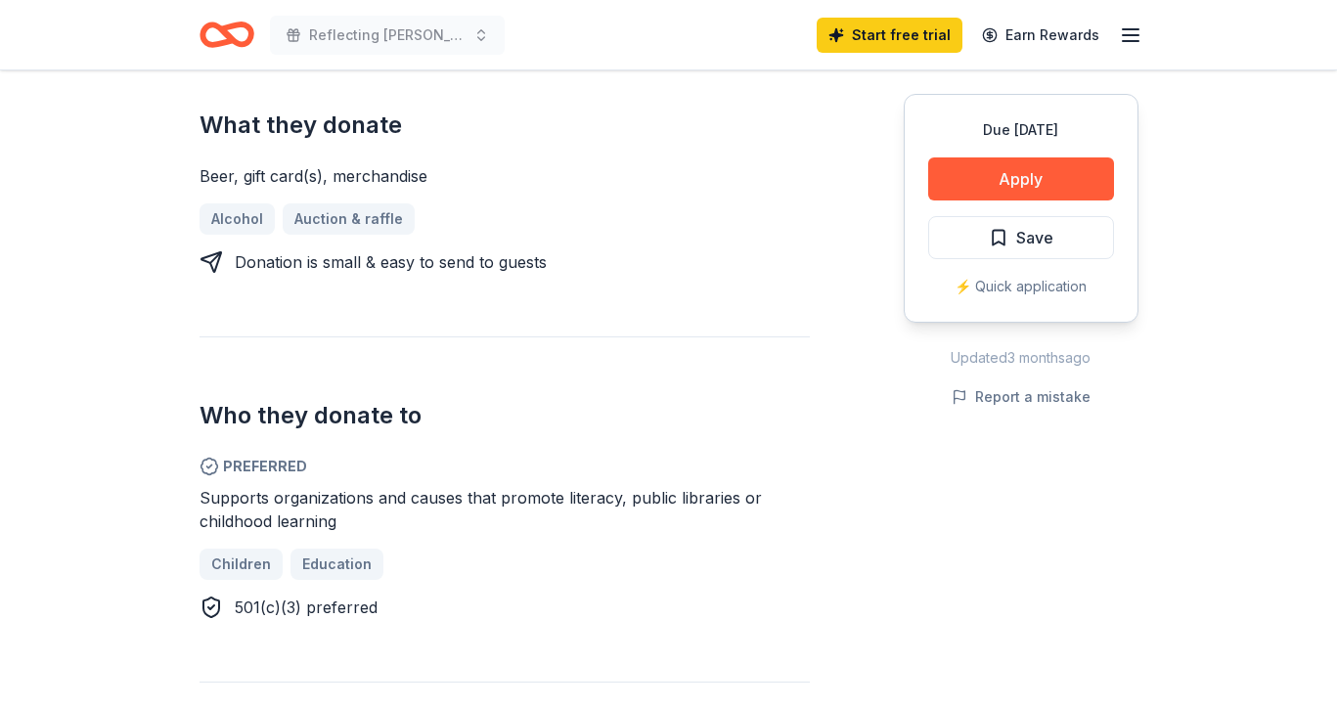
scroll to position [817, 0]
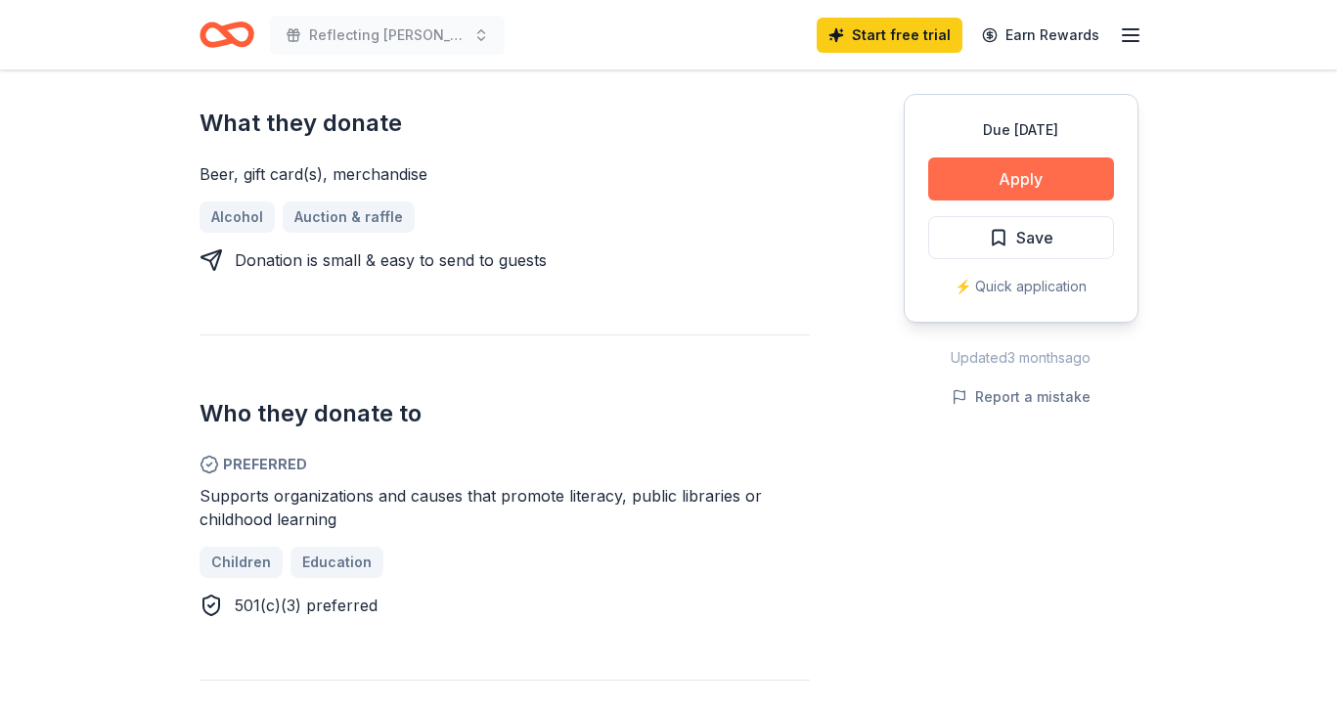
click at [1067, 168] on button "Apply" at bounding box center [1021, 178] width 186 height 43
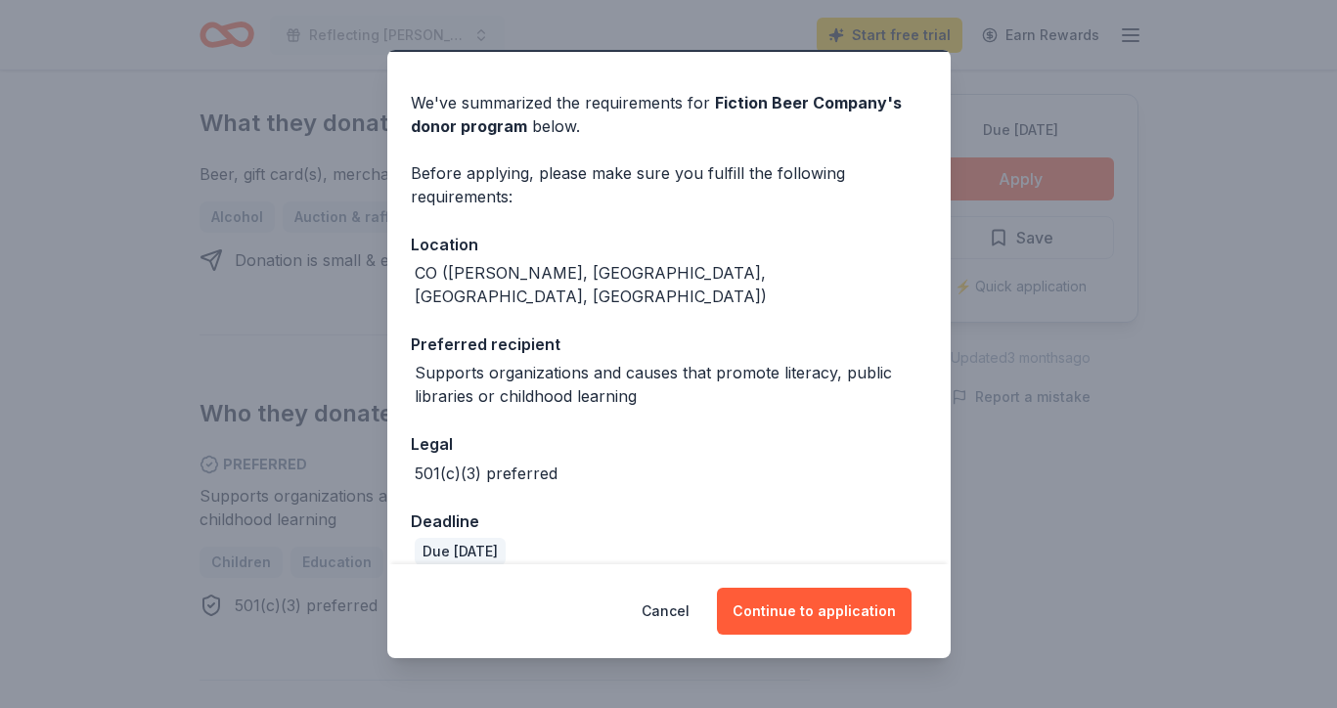
scroll to position [53, 0]
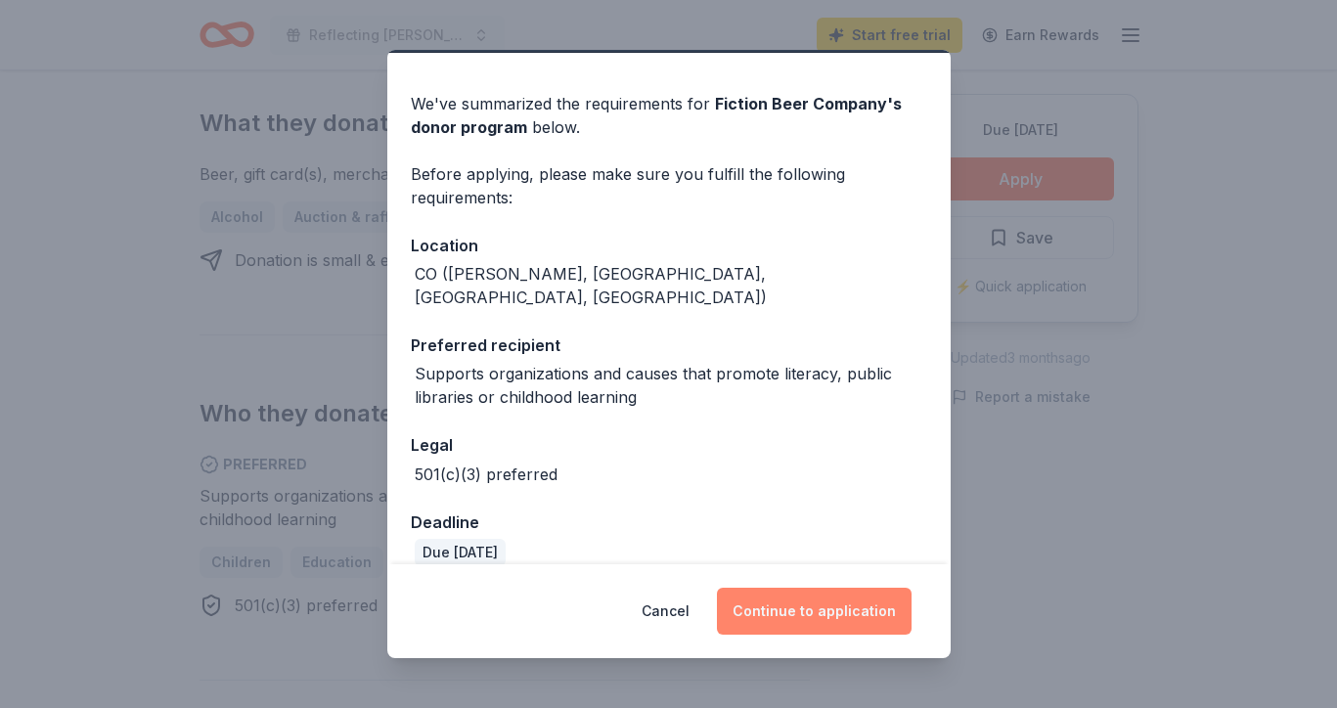
click at [820, 603] on button "Continue to application" at bounding box center [814, 611] width 195 height 47
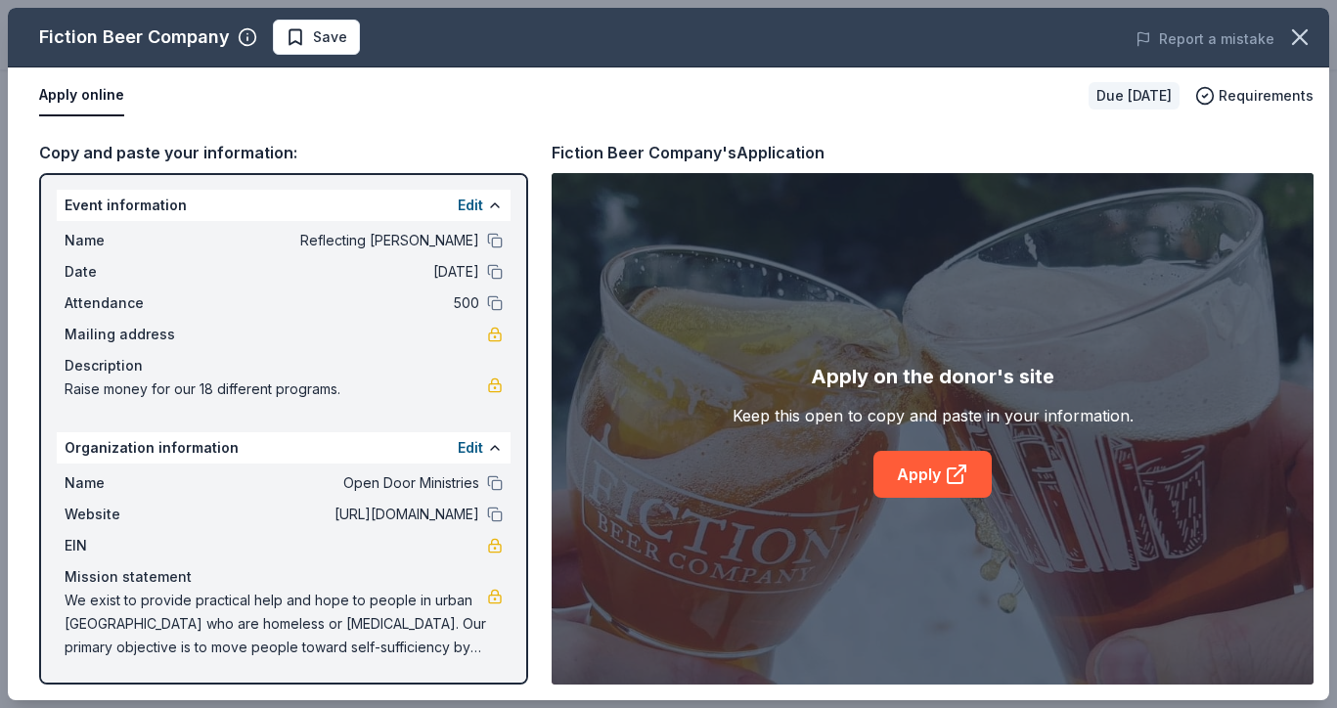
scroll to position [1, 0]
click at [947, 466] on icon at bounding box center [956, 474] width 23 height 23
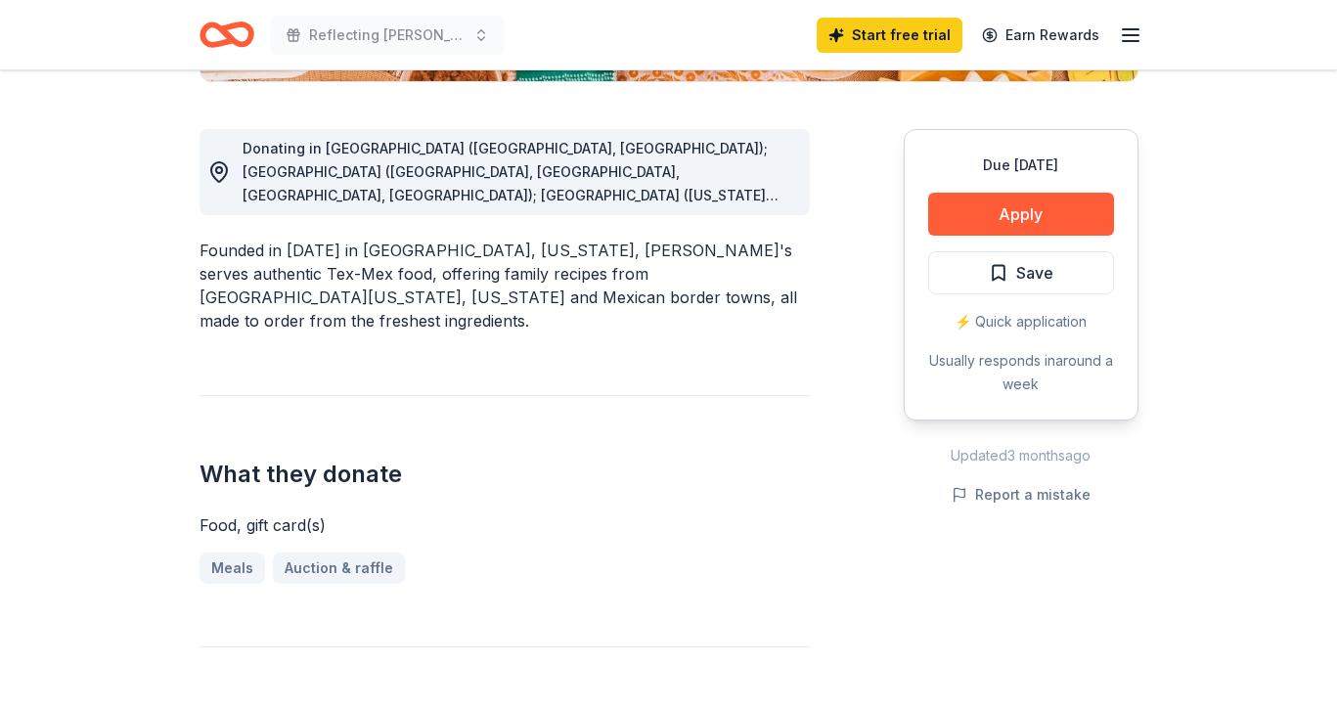
scroll to position [502, 0]
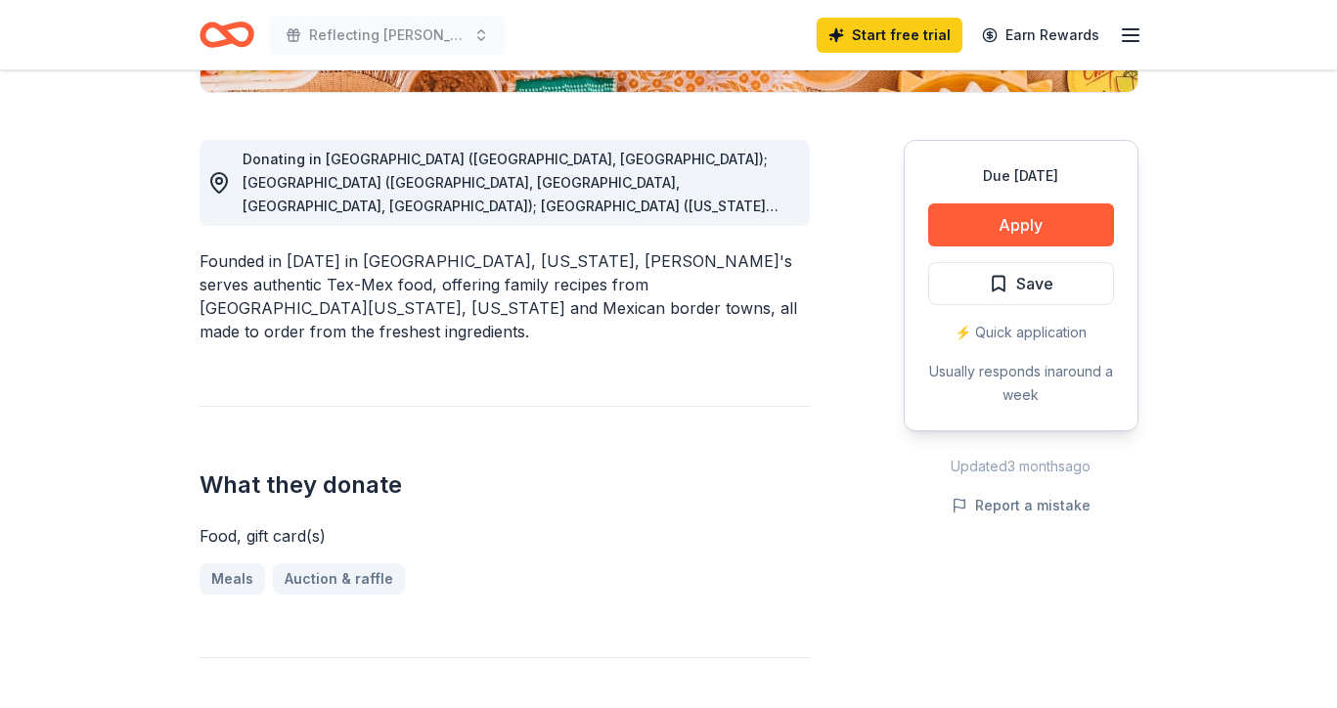
click at [758, 211] on div "Donating in [GEOGRAPHIC_DATA] ([GEOGRAPHIC_DATA], [GEOGRAPHIC_DATA]); [GEOGRAPH…" at bounding box center [519, 183] width 552 height 70
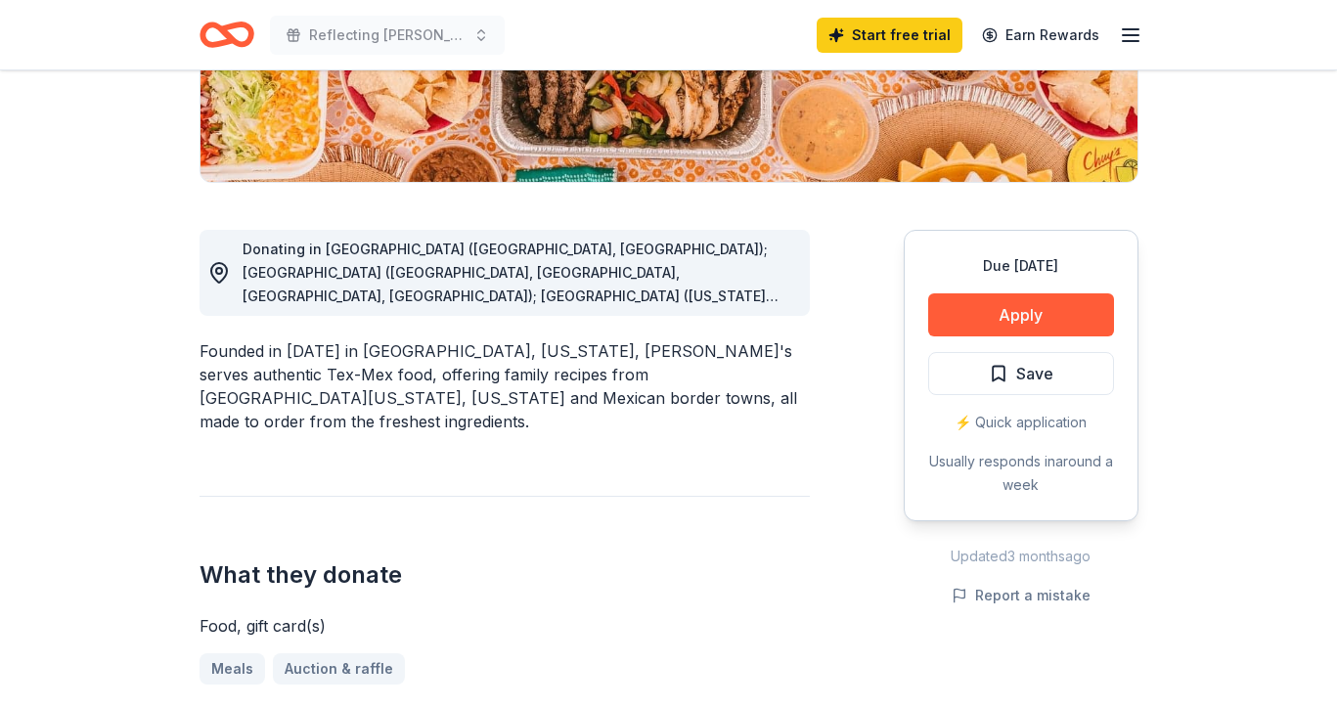
scroll to position [412, 0]
click at [220, 270] on icon at bounding box center [218, 272] width 23 height 23
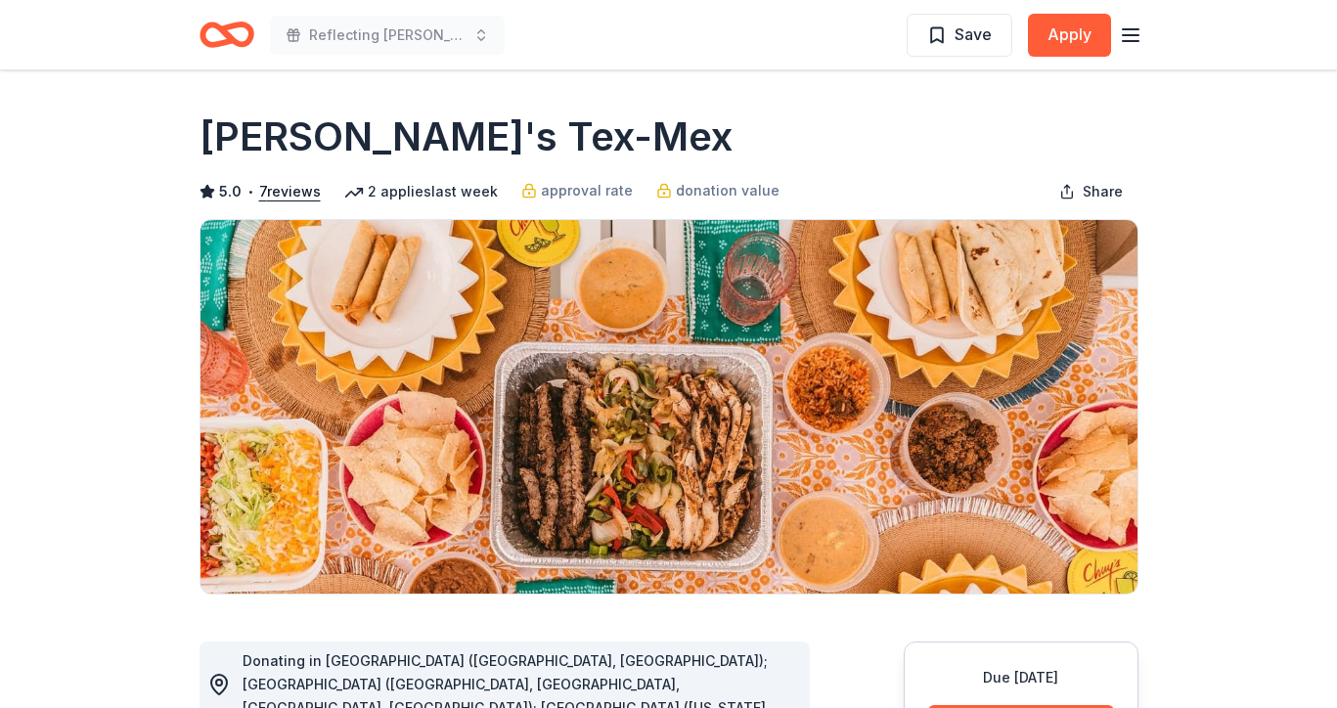
scroll to position [0, 0]
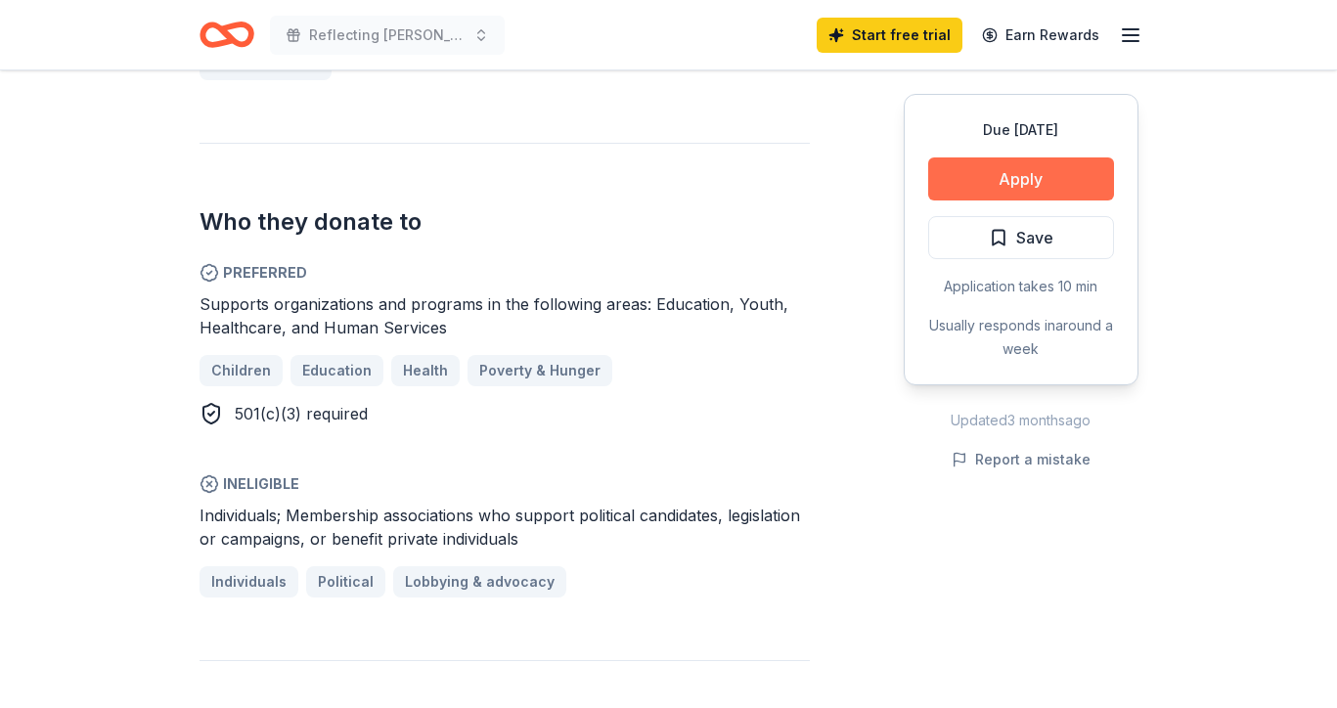
scroll to position [946, 0]
click at [1043, 187] on button "Apply" at bounding box center [1021, 178] width 186 height 43
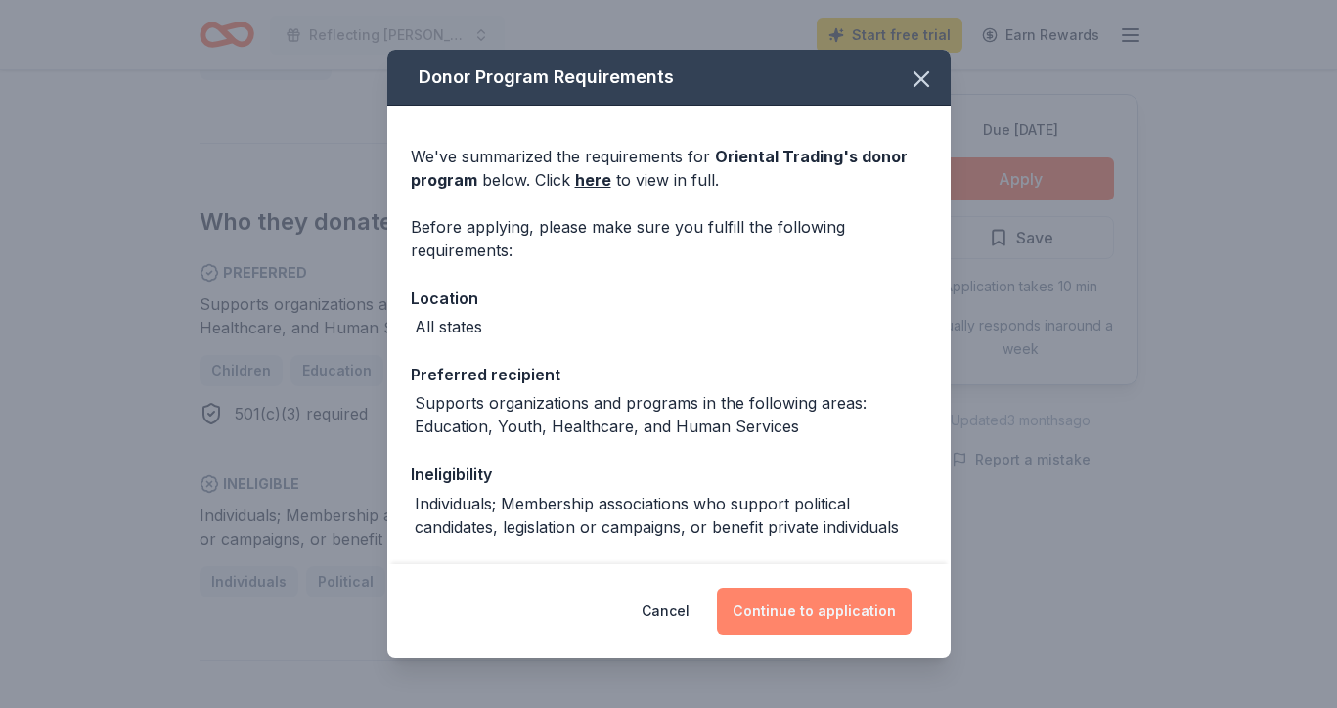
click at [794, 611] on button "Continue to application" at bounding box center [814, 611] width 195 height 47
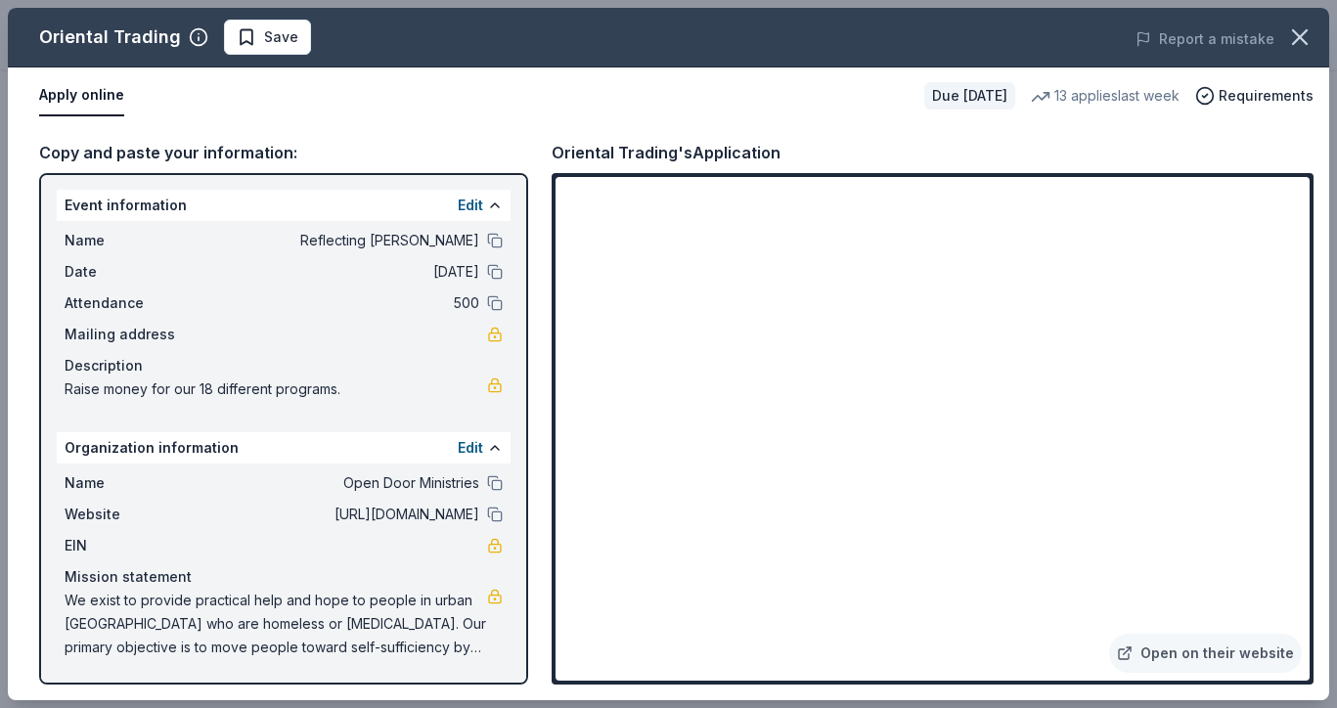
scroll to position [1, 0]
